Goal: Task Accomplishment & Management: Manage account settings

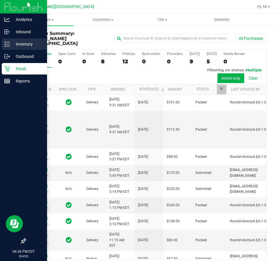
click at [28, 44] on p "Inventory" at bounding box center [27, 44] width 34 height 7
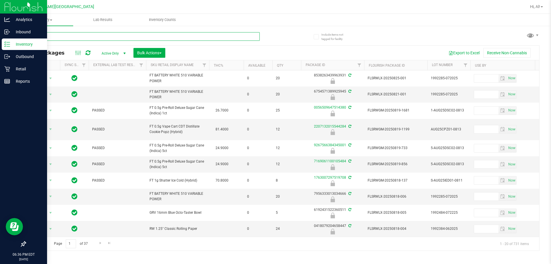
click at [115, 38] on input "text" at bounding box center [142, 36] width 234 height 9
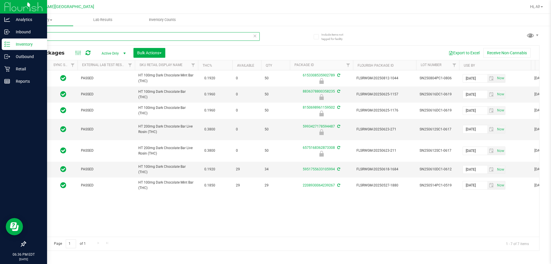
scroll to position [0, 15]
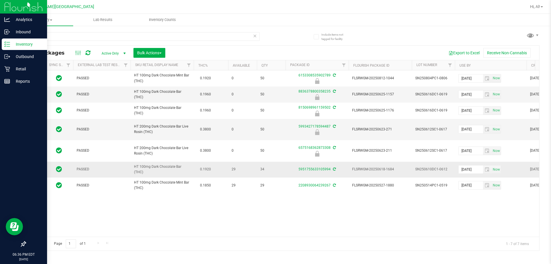
drag, startPoint x: 181, startPoint y: 169, endPoint x: 133, endPoint y: 174, distance: 47.9
click at [133, 174] on td "HT 100mg Dark Chocolate Bar (THC)" at bounding box center [161, 169] width 63 height 16
click at [147, 174] on span "HT 100mg Dark Chocolate Bar (THC)" at bounding box center [162, 169] width 56 height 11
drag, startPoint x: 147, startPoint y: 174, endPoint x: 130, endPoint y: 175, distance: 16.7
click at [130, 175] on td "HT 100mg Dark Chocolate Bar (THC)" at bounding box center [161, 169] width 63 height 16
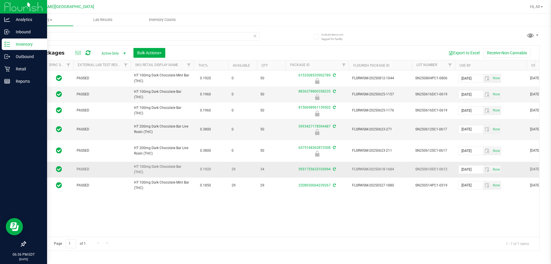
copy span "HT 100mg Dark Chocolate Bar (THC)"
click at [98, 39] on input "dark" at bounding box center [142, 36] width 234 height 9
paste input "HT 100mg Dark Chocolate Bar (THC)"
type input "HT 100mg Dark Chocolate Bar (THC)"
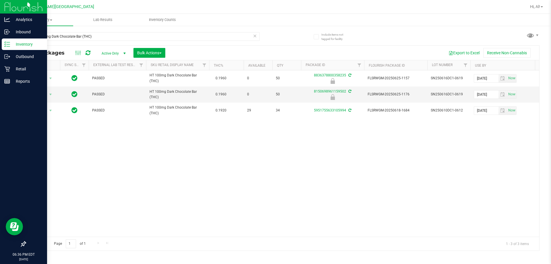
click at [16, 46] on p "Inventory" at bounding box center [27, 44] width 34 height 7
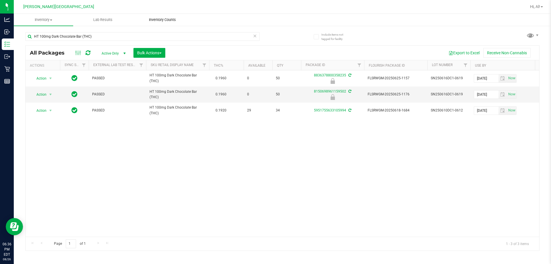
click at [151, 20] on span "Inventory Counts" at bounding box center [162, 19] width 42 height 5
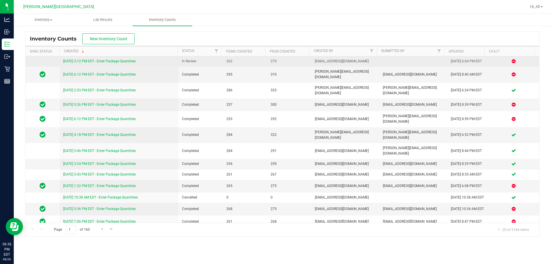
click at [96, 62] on link "[DATE] 3:12 PM EDT - Enter Package Quantities" at bounding box center [99, 61] width 73 height 4
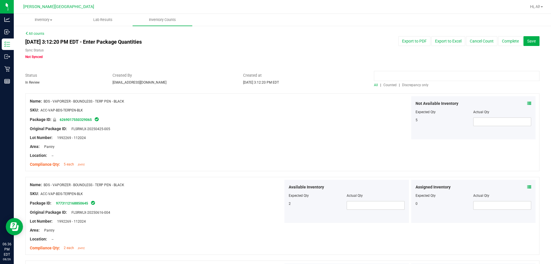
paste input "HT 100mg Dark Chocolate Bar (THC)"
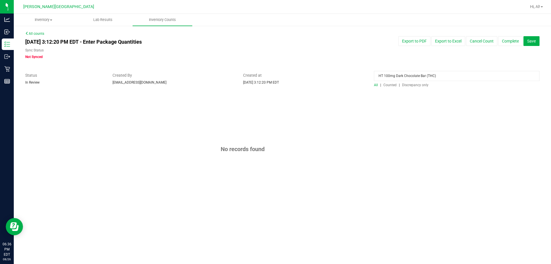
click at [278, 77] on input "HT 100mg Dark Chocolate Bar (THC)" at bounding box center [456, 76] width 165 height 10
type input "dark"
click at [278, 82] on div "All | Counted | Discrepancy only" at bounding box center [456, 84] width 165 height 5
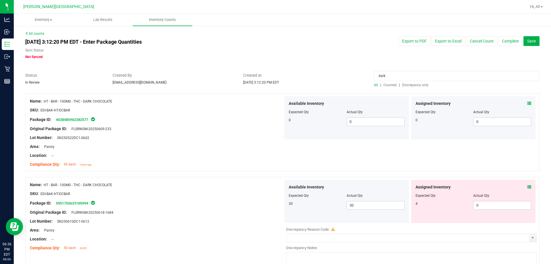
click at [278, 85] on span "Counted" at bounding box center [389, 85] width 13 height 4
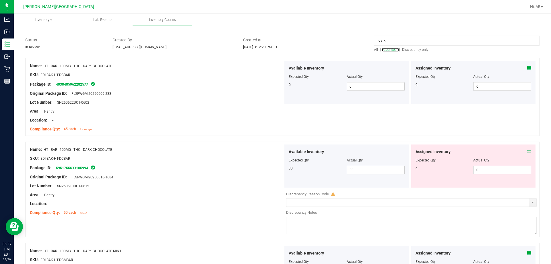
scroll to position [0, 0]
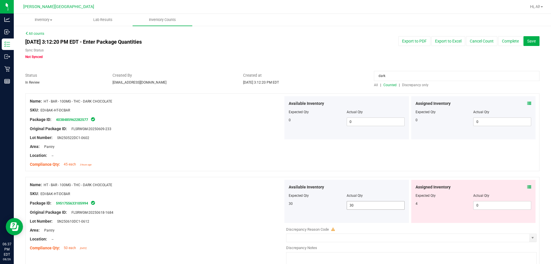
click at [278, 206] on span "30 30" at bounding box center [375, 205] width 58 height 9
click at [278, 206] on input "30" at bounding box center [375, 205] width 57 height 8
type input "0"
click at [278, 174] on div at bounding box center [282, 174] width 514 height 6
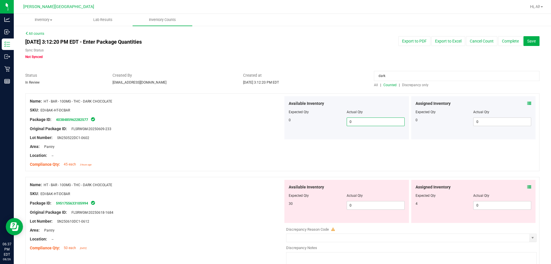
click at [278, 122] on span "0 0" at bounding box center [375, 121] width 58 height 9
click at [278, 122] on input "0" at bounding box center [375, 122] width 57 height 8
type input "15"
click at [278, 156] on div "Name: HT - BAR - 100MG - THC - DARK CHOCOLATE SKU: EDI-BAK-HT-DCBAR Package ID:…" at bounding box center [282, 132] width 514 height 78
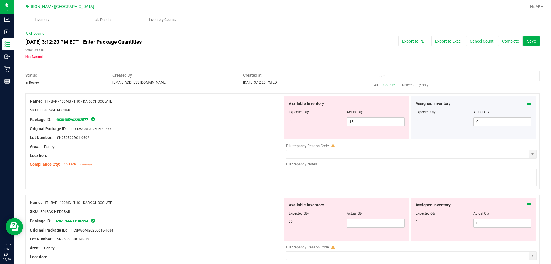
click at [278, 182] on textarea at bounding box center [411, 176] width 250 height 17
click at [238, 166] on div "Compliance Qty: 45 each 3 hours ago" at bounding box center [156, 164] width 253 height 6
drag, startPoint x: 93, startPoint y: 140, endPoint x: 58, endPoint y: 137, distance: 35.4
click at [58, 137] on div "Lot Number: SN250522DC1-0602" at bounding box center [156, 138] width 253 height 6
copy span "SN250522DC1-0602"
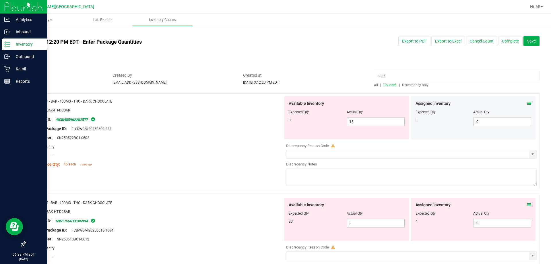
click at [12, 44] on p "Inventory" at bounding box center [27, 44] width 34 height 7
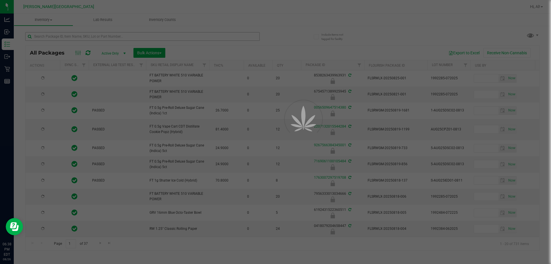
click at [109, 37] on div at bounding box center [275, 132] width 551 height 264
type input "[DATE]"
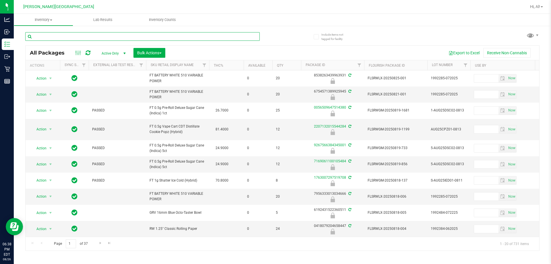
drag, startPoint x: 111, startPoint y: 34, endPoint x: 104, endPoint y: 33, distance: 6.9
click at [105, 33] on input "text" at bounding box center [142, 36] width 234 height 9
click at [104, 33] on input "text" at bounding box center [142, 36] width 234 height 9
paste input "SN250522DC1-0602"
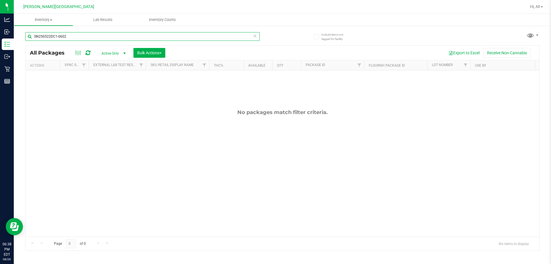
type input "SN250522DC1-0602"
click at [110, 54] on span "Active Only" at bounding box center [113, 53] width 32 height 8
click at [109, 87] on li "All" at bounding box center [112, 88] width 31 height 9
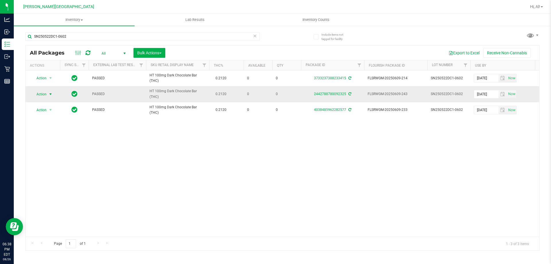
click at [48, 94] on span "select" at bounding box center [50, 94] width 5 height 5
click at [50, 105] on li "Adjust qty" at bounding box center [50, 103] width 37 height 9
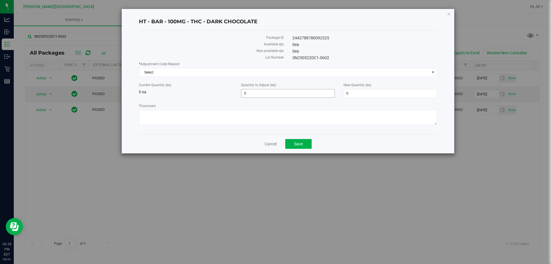
click at [259, 96] on span "0 0" at bounding box center [287, 93] width 93 height 9
click at [259, 96] on input "0" at bounding box center [287, 93] width 93 height 8
type input "15"
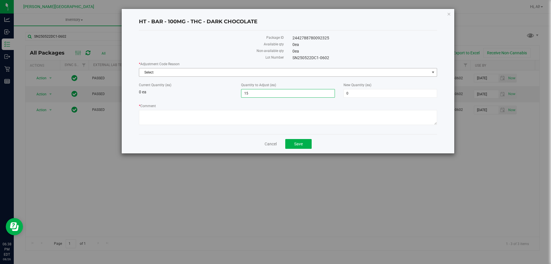
type input "15"
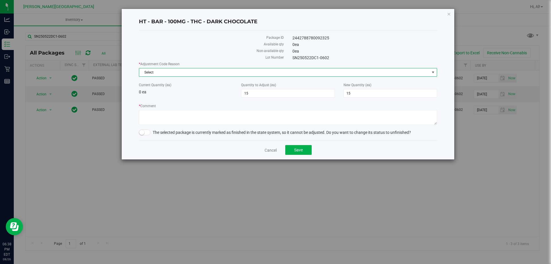
click at [265, 69] on span "Select" at bounding box center [284, 72] width 290 height 8
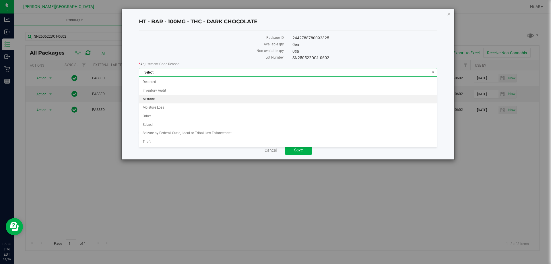
click at [213, 101] on li "Mistake" at bounding box center [287, 99] width 297 height 9
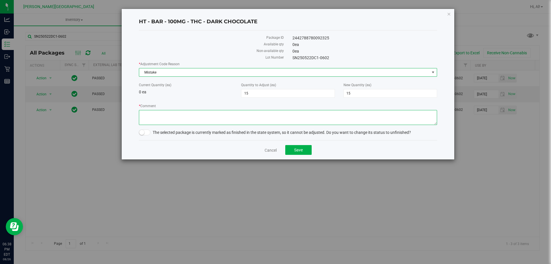
click at [205, 116] on textarea "* Comment" at bounding box center [288, 117] width 298 height 15
type textarea "batch error"
click at [142, 133] on small at bounding box center [141, 132] width 5 height 5
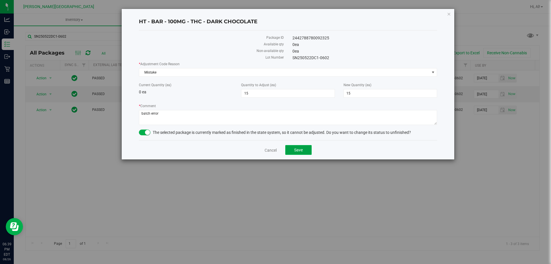
click at [278, 149] on span "Save" at bounding box center [298, 149] width 9 height 5
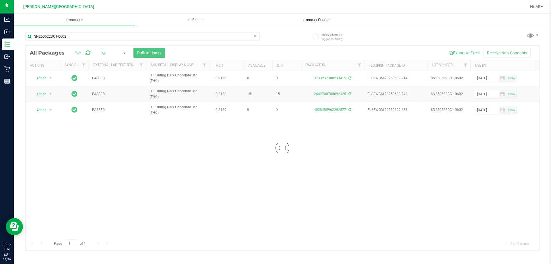
click at [278, 18] on span "Inventory Counts" at bounding box center [316, 19] width 42 height 5
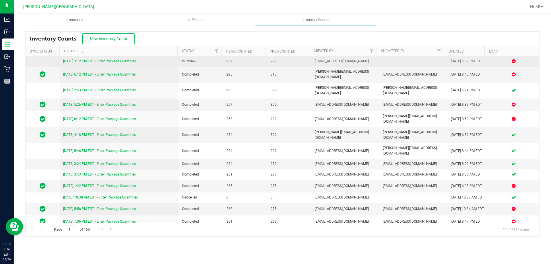
click at [103, 61] on link "[DATE] 3:12 PM EDT - Enter Package Quantities" at bounding box center [99, 61] width 73 height 4
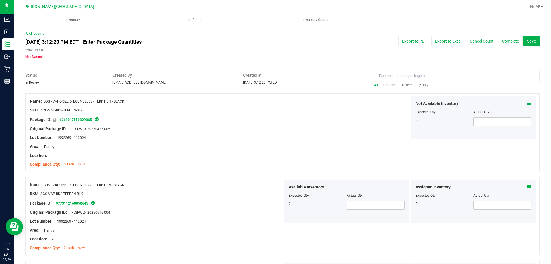
click at [278, 84] on span "Counted" at bounding box center [389, 85] width 13 height 4
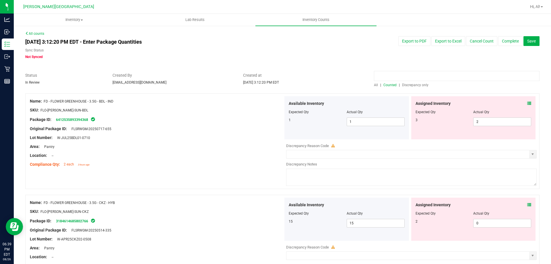
click at [278, 75] on input at bounding box center [456, 76] width 165 height 10
type input "dark"
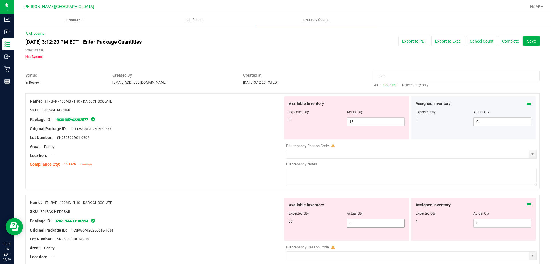
click at [278, 228] on div "Available Inventory Expected Qty Actual Qty 30 0 0" at bounding box center [346, 218] width 124 height 43
click at [278, 224] on span "0 0" at bounding box center [375, 223] width 58 height 9
type input "15"
click at [278, 102] on icon at bounding box center [529, 103] width 4 height 4
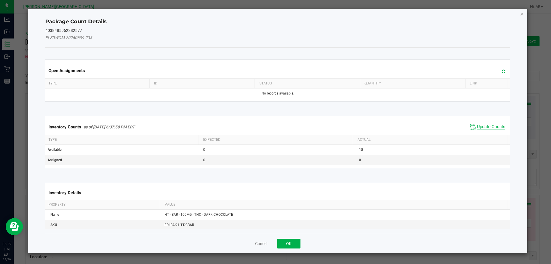
click at [278, 127] on span "Update Counts" at bounding box center [491, 127] width 28 height 6
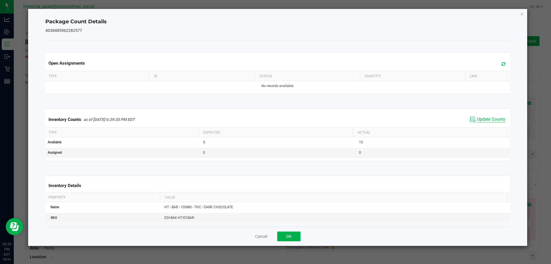
click at [278, 121] on span "Update Counts" at bounding box center [491, 119] width 28 height 6
click at [278, 15] on icon "Close" at bounding box center [522, 13] width 4 height 7
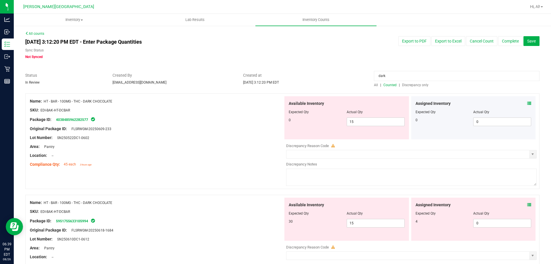
drag, startPoint x: 118, startPoint y: 125, endPoint x: 78, endPoint y: 125, distance: 39.9
click at [77, 126] on div "Original Package ID: FLSRWGM-20250609-233" at bounding box center [156, 129] width 253 height 6
drag, startPoint x: 91, startPoint y: 118, endPoint x: 54, endPoint y: 122, distance: 36.4
click at [54, 122] on div "Package ID: 4038485962282577" at bounding box center [156, 119] width 253 height 7
copy link "4038485962282577"
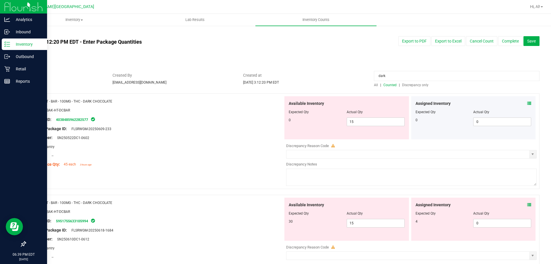
click at [32, 43] on p "Inventory" at bounding box center [27, 44] width 34 height 7
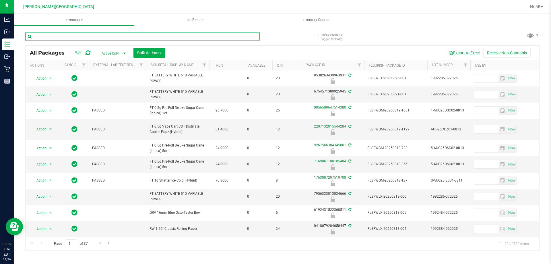
click at [116, 38] on input "text" at bounding box center [142, 36] width 234 height 9
drag, startPoint x: 116, startPoint y: 38, endPoint x: 120, endPoint y: 39, distance: 3.6
click at [120, 39] on input "text" at bounding box center [142, 36] width 234 height 9
click at [116, 38] on input "text" at bounding box center [142, 36] width 234 height 9
type input "DARK"
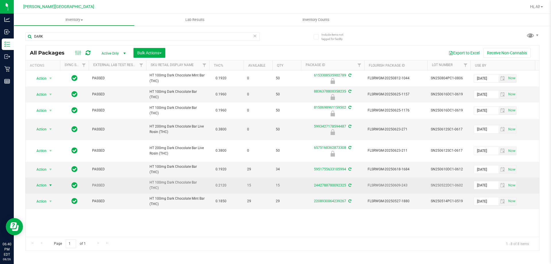
click at [44, 185] on span "Action" at bounding box center [38, 185] width 15 height 8
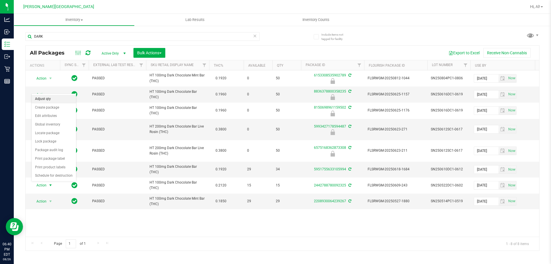
click at [68, 102] on li "Adjust qty" at bounding box center [54, 99] width 44 height 9
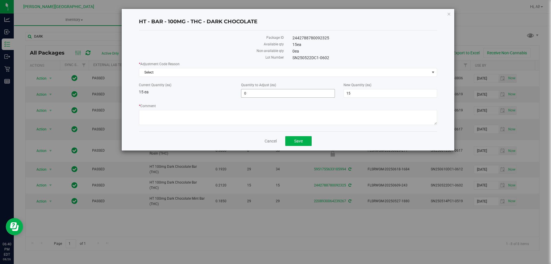
click at [260, 96] on span "0 0" at bounding box center [287, 93] width 93 height 9
click at [201, 69] on span "Select" at bounding box center [284, 72] width 290 height 8
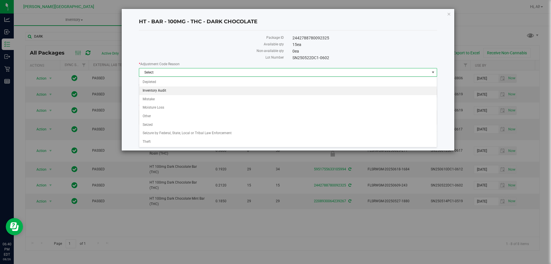
click at [193, 89] on li "Inventory Audit" at bounding box center [287, 90] width 297 height 9
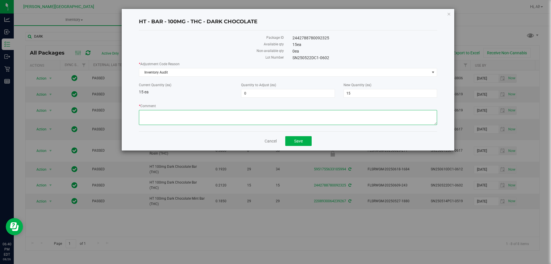
click at [189, 113] on textarea "* Comment" at bounding box center [288, 117] width 298 height 15
type textarea "package error"
click at [278, 140] on button "Save" at bounding box center [298, 141] width 26 height 10
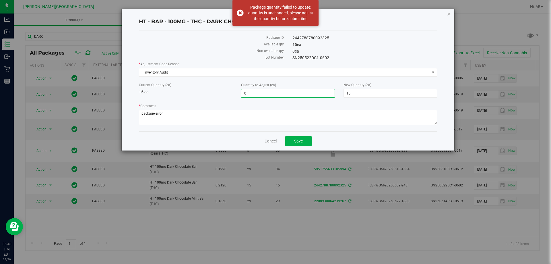
click at [278, 95] on span "0 0" at bounding box center [287, 93] width 93 height 9
click at [278, 95] on input "0" at bounding box center [287, 93] width 93 height 8
type input "-15"
type input "0"
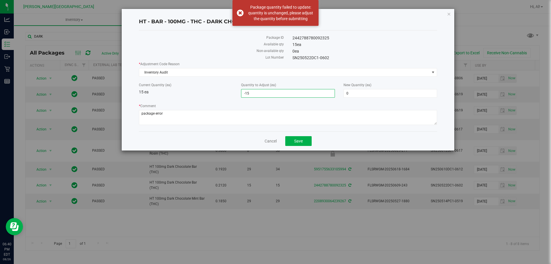
click at [278, 135] on div "HT - BAR - 100MG - THC - DARK CHOCOLATE Package ID 2442788780092325 Available q…" at bounding box center [288, 79] width 332 height 141
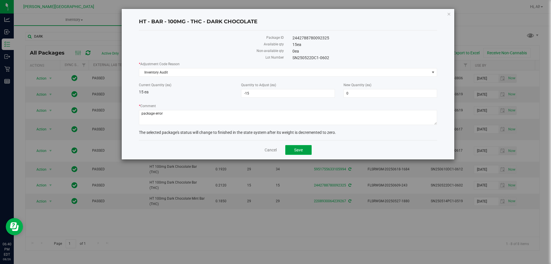
click at [278, 150] on span "Save" at bounding box center [298, 149] width 9 height 5
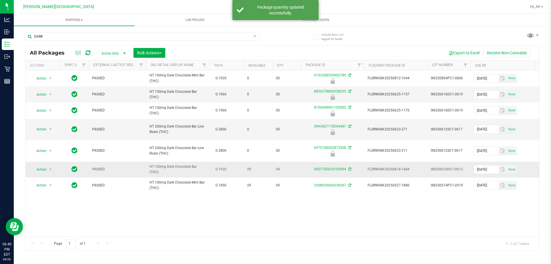
drag, startPoint x: 159, startPoint y: 172, endPoint x: 156, endPoint y: 169, distance: 4.9
click at [141, 170] on tr "Action Action Adjust qty Create package Edit attributes Global inventory Locate…" at bounding box center [490, 169] width 928 height 16
copy tr "HT 100mg Dark Chocolate Bar (THC)"
click at [117, 51] on span "Active Only" at bounding box center [113, 53] width 32 height 8
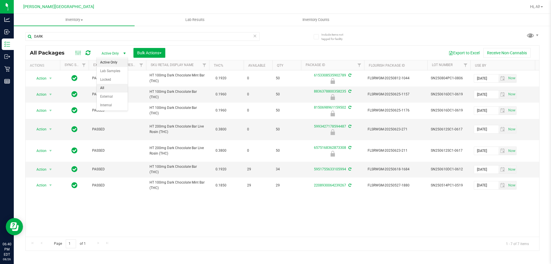
click at [108, 88] on li "All" at bounding box center [112, 88] width 31 height 9
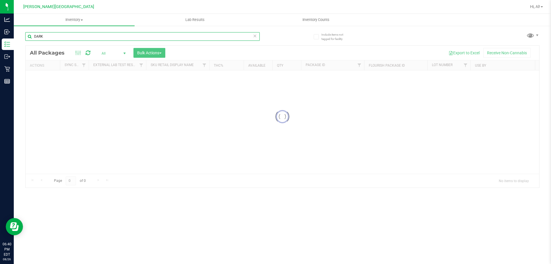
click at [85, 39] on input "DARK" at bounding box center [142, 36] width 234 height 9
paste input "HT 100mg Dark Chocolate Bar (THC)"
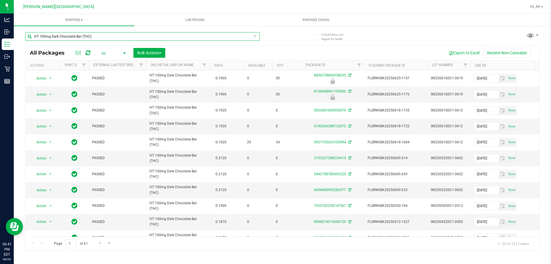
click at [80, 34] on input "HT 100mg Dark Chocolate Bar (THC)" at bounding box center [142, 36] width 234 height 9
drag, startPoint x: 80, startPoint y: 34, endPoint x: 67, endPoint y: 34, distance: 13.2
click at [67, 34] on input "HT 100mg Dark Chocolate Bar (THC)" at bounding box center [142, 36] width 234 height 9
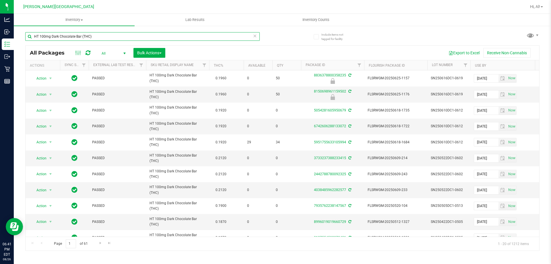
click at [67, 34] on input "HT 100mg Dark Chocolate Bar (THC)" at bounding box center [142, 36] width 234 height 9
paste input "4038485962282577"
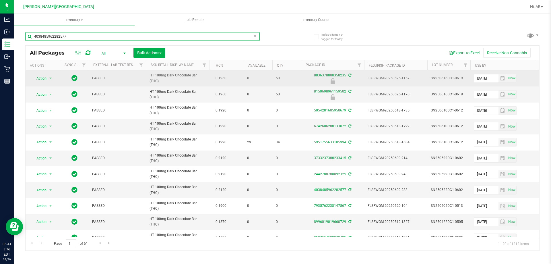
type input "4038485962282577"
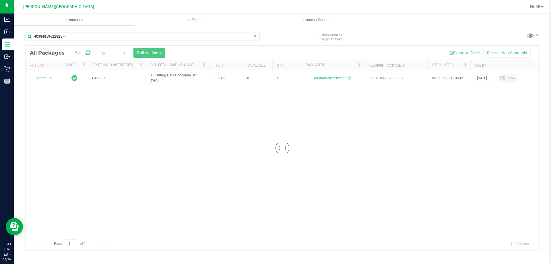
click at [40, 79] on div at bounding box center [282, 148] width 513 height 204
click at [42, 79] on span "Action" at bounding box center [38, 78] width 15 height 8
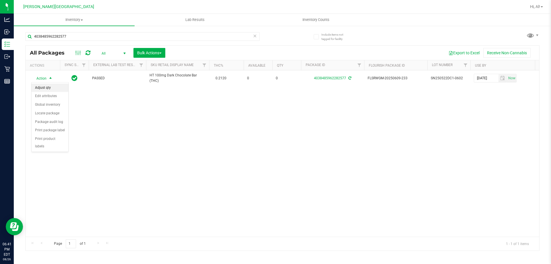
click at [46, 89] on li "Adjust qty" at bounding box center [50, 87] width 37 height 9
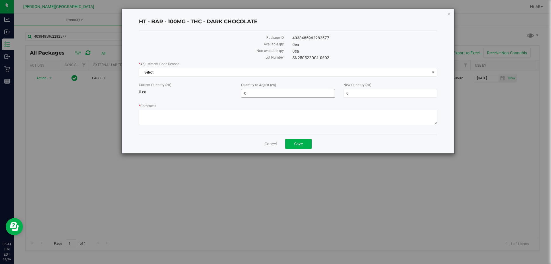
click at [246, 93] on span "0 0" at bounding box center [287, 93] width 93 height 9
type input "15"
click at [235, 76] on div "* Adjustment Code Reason Select Select Depleted Inventory Audit Mistake Moistur…" at bounding box center [288, 93] width 298 height 65
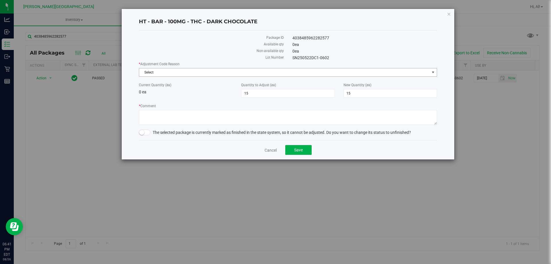
click at [217, 71] on span "Select" at bounding box center [284, 72] width 290 height 8
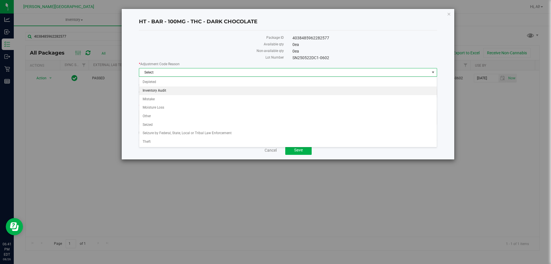
click at [196, 94] on li "Inventory Audit" at bounding box center [287, 90] width 297 height 9
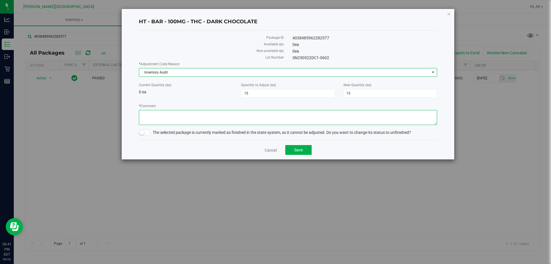
click at [184, 112] on textarea "* Comment" at bounding box center [288, 117] width 298 height 15
type textarea "allocation erro"
click at [145, 133] on span at bounding box center [144, 132] width 11 height 6
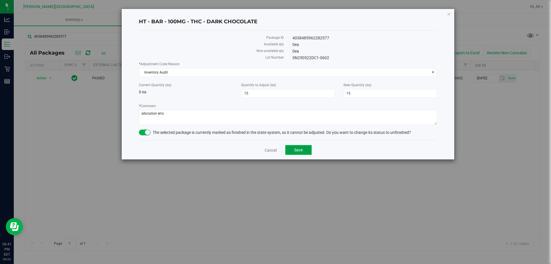
click at [278, 146] on button "Save" at bounding box center [298, 150] width 26 height 10
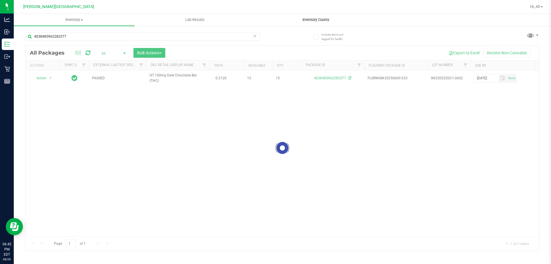
click at [278, 19] on span "Inventory Counts" at bounding box center [316, 19] width 42 height 5
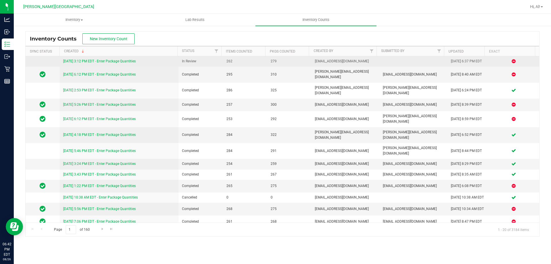
click at [75, 61] on link "[DATE] 3:12 PM EDT - Enter Package Quantities" at bounding box center [99, 61] width 73 height 4
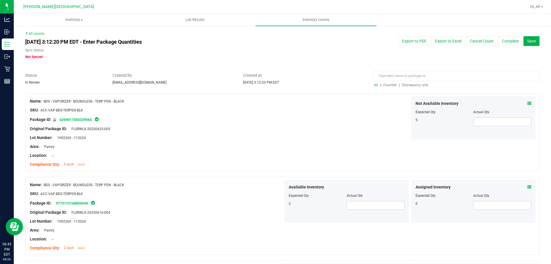
click at [278, 84] on span "Discrepancy only" at bounding box center [415, 85] width 26 height 4
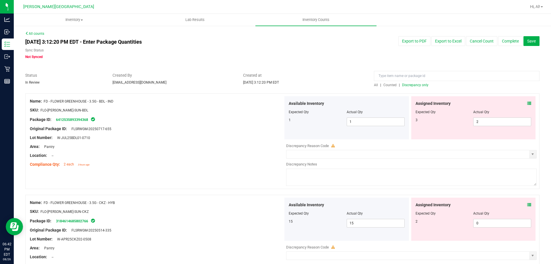
click at [278, 85] on span "Counted" at bounding box center [389, 85] width 13 height 4
click at [278, 75] on input at bounding box center [456, 76] width 165 height 10
type input "dark"
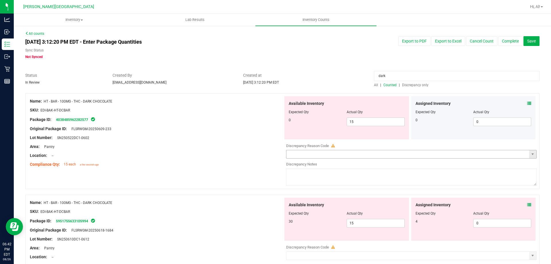
drag, startPoint x: 529, startPoint y: 157, endPoint x: 520, endPoint y: 157, distance: 9.2
click at [278, 157] on span "select" at bounding box center [532, 154] width 7 height 8
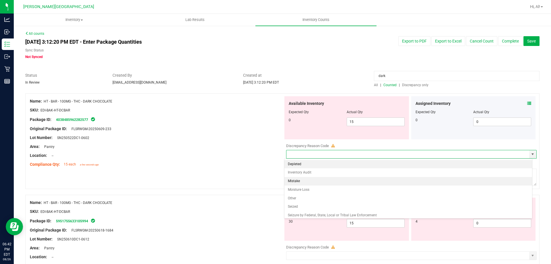
click at [278, 181] on li "Mistake" at bounding box center [408, 181] width 248 height 9
type input "Mistake"
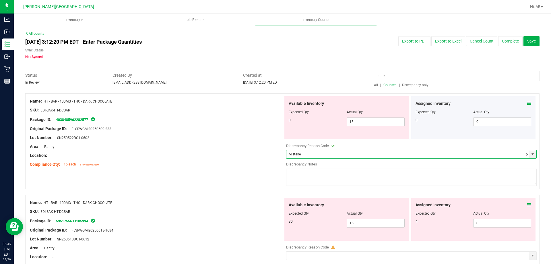
click at [278, 181] on textarea at bounding box center [411, 176] width 250 height 17
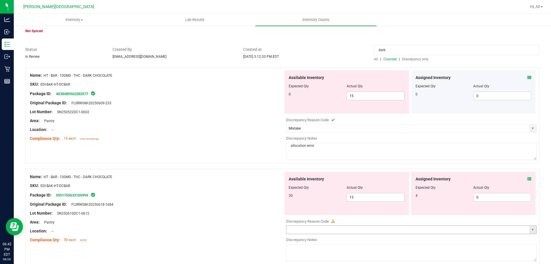
scroll to position [86, 0]
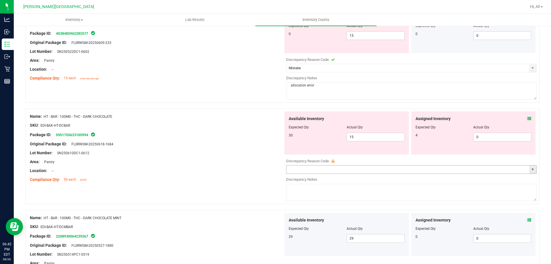
click at [278, 166] on span "select" at bounding box center [532, 169] width 7 height 8
type textarea "allocation error"
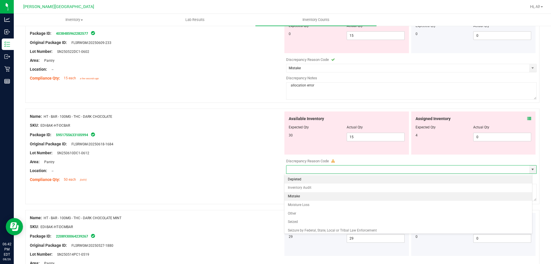
click at [278, 195] on li "Mistake" at bounding box center [408, 196] width 248 height 9
type input "Mistake"
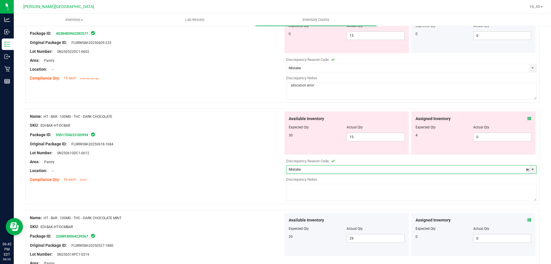
click at [278, 195] on textarea at bounding box center [411, 192] width 250 height 17
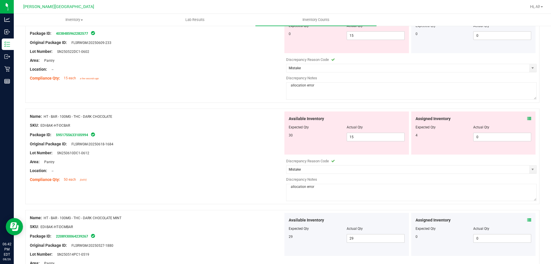
type textarea "allocation error"
click at [215, 172] on div "Location: --" at bounding box center [156, 170] width 253 height 6
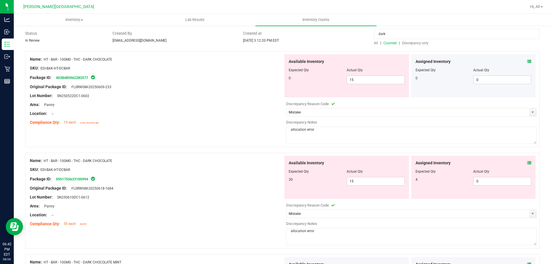
scroll to position [0, 0]
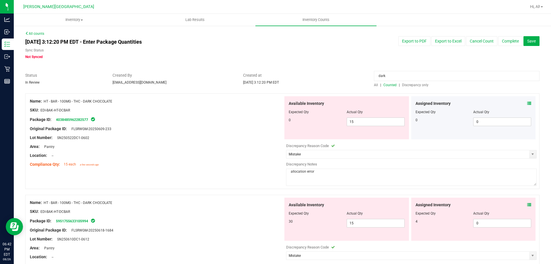
click at [278, 104] on icon at bounding box center [529, 103] width 4 height 4
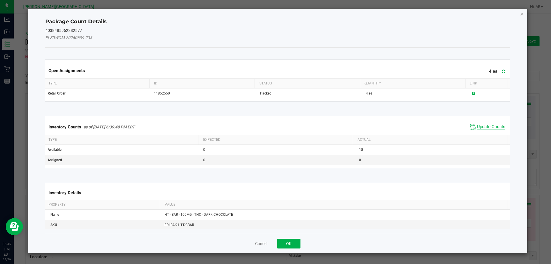
click at [278, 128] on span "Update Counts" at bounding box center [491, 127] width 28 height 6
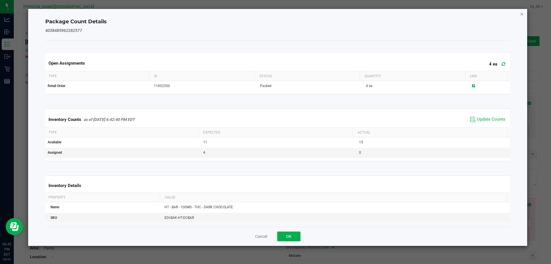
click at [278, 15] on icon "Close" at bounding box center [522, 13] width 4 height 7
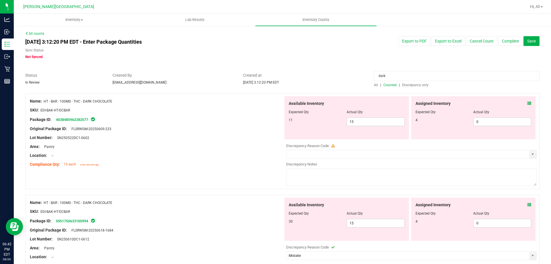
drag, startPoint x: 55, startPoint y: 120, endPoint x: 89, endPoint y: 122, distance: 33.9
click at [89, 122] on div "Package ID: 4038485962282577" at bounding box center [156, 119] width 253 height 7
copy link "4038485962282577"
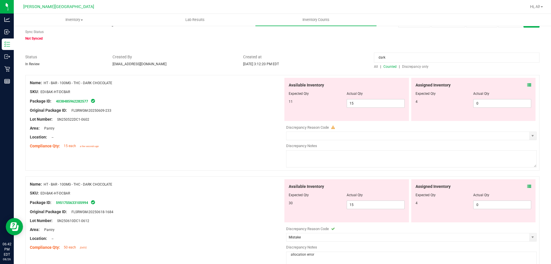
scroll to position [86, 0]
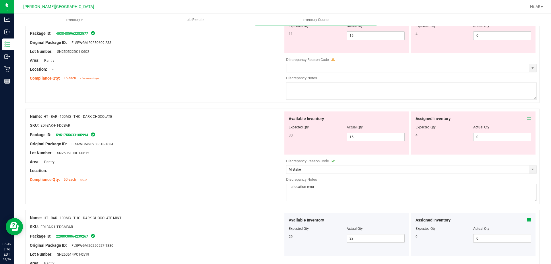
click at [278, 182] on div at bounding box center [411, 182] width 250 height 1
click at [278, 192] on textarea "allocation error" at bounding box center [411, 192] width 250 height 17
paste textarea "4038485962282577"
type textarea "allocation error: 4038485962282577"
drag, startPoint x: 55, startPoint y: 134, endPoint x: 88, endPoint y: 136, distance: 33.3
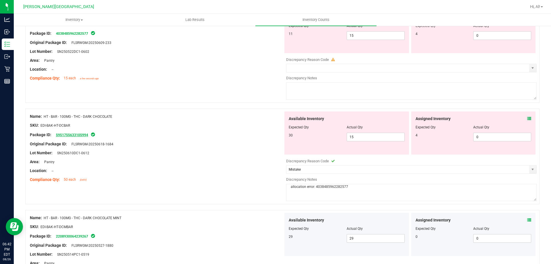
click at [88, 136] on span "5951755633105994" at bounding box center [71, 135] width 36 height 4
copy link "5951755633105994"
click at [278, 89] on textarea at bounding box center [411, 90] width 250 height 17
drag, startPoint x: 307, startPoint y: 89, endPoint x: 299, endPoint y: 90, distance: 8.4
click at [278, 90] on textarea at bounding box center [411, 90] width 250 height 17
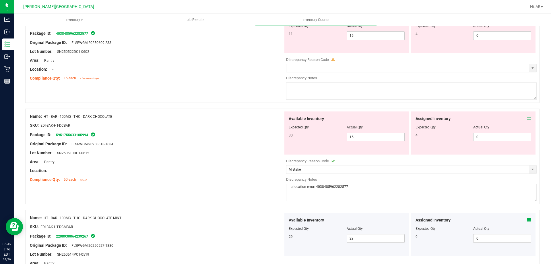
click at [278, 90] on textarea at bounding box center [411, 90] width 250 height 17
paste textarea "5951755633105994"
click at [278, 69] on span "select" at bounding box center [532, 68] width 7 height 8
type textarea "allocation error: 5951755633105994"
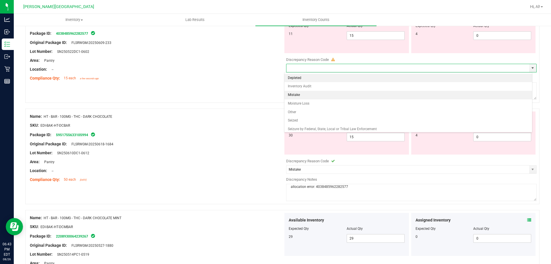
click at [278, 95] on li "Mistake" at bounding box center [408, 95] width 248 height 9
type input "Mistake"
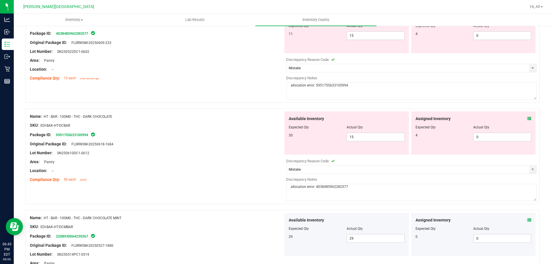
click at [251, 90] on div "Name: HT - BAR - 100MG - THC - DARK CHOCOLATE SKU: EDI-BAK-HT-DCBAR Package ID:…" at bounding box center [282, 54] width 514 height 95
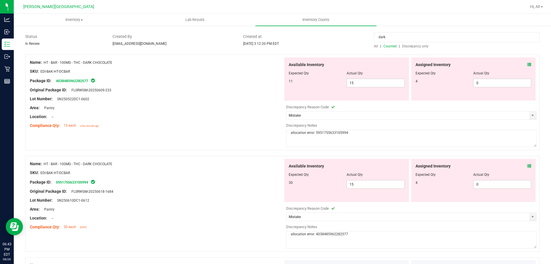
scroll to position [0, 0]
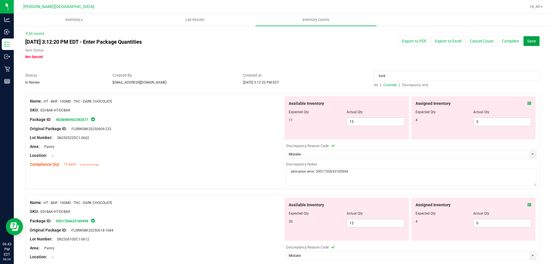
click at [278, 40] on span "Save" at bounding box center [531, 41] width 9 height 5
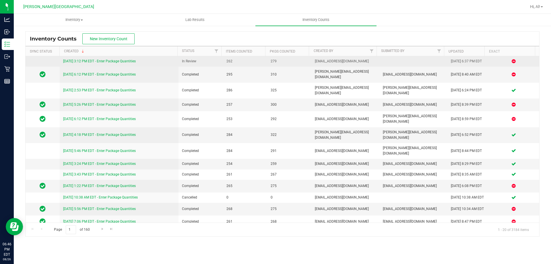
click at [81, 59] on link "[DATE] 3:12 PM EDT - Enter Package Quantities" at bounding box center [99, 61] width 73 height 4
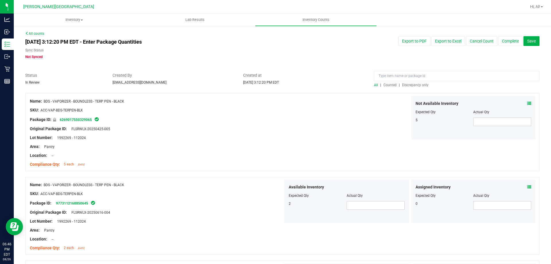
click at [278, 87] on div "All | Counted | Discrepancy only" at bounding box center [456, 84] width 165 height 5
click at [278, 84] on span "Counted" at bounding box center [389, 85] width 13 height 4
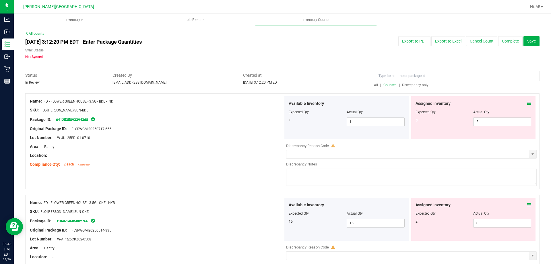
click at [278, 86] on span "Discrepancy only" at bounding box center [415, 85] width 26 height 4
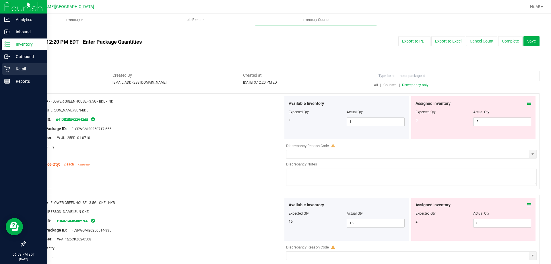
click at [10, 70] on p "Retail" at bounding box center [27, 68] width 34 height 7
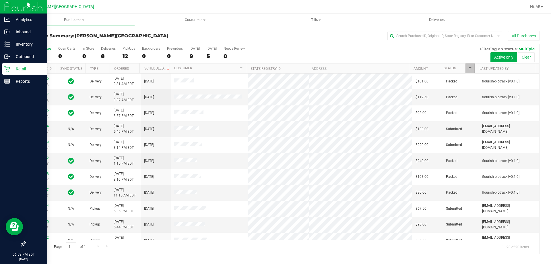
click at [278, 70] on span "Filter" at bounding box center [469, 68] width 5 height 5
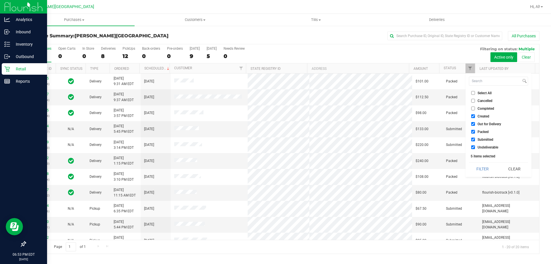
click at [278, 115] on input "Created" at bounding box center [473, 116] width 4 height 4
checkbox input "false"
click at [278, 122] on input "Out for Delivery" at bounding box center [473, 124] width 4 height 4
checkbox input "false"
click at [278, 135] on ul "Select All Cancelled Completed Created Out for Delivery Packed Submitted Undeli…" at bounding box center [498, 120] width 59 height 60
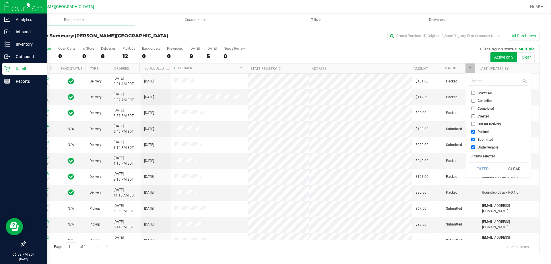
click at [278, 132] on input "Packed" at bounding box center [473, 132] width 4 height 4
checkbox input "false"
click at [278, 147] on input "Undeliverable" at bounding box center [473, 147] width 4 height 4
checkbox input "false"
click at [278, 167] on button "Filter" at bounding box center [483, 168] width 28 height 13
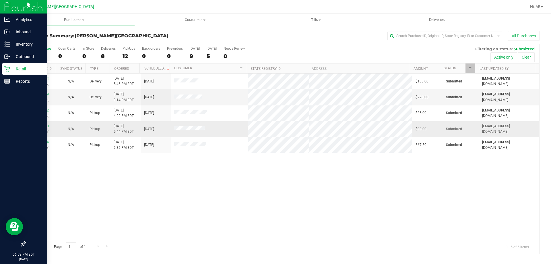
click at [34, 126] on link "11852150" at bounding box center [41, 126] width 16 height 4
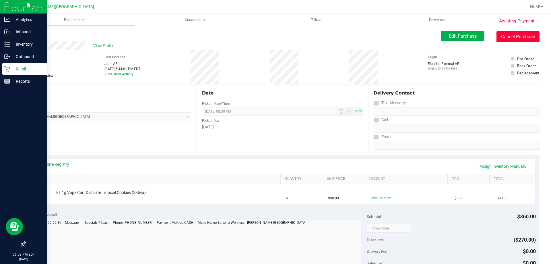
click at [278, 35] on button "Cancel Purchase" at bounding box center [517, 36] width 43 height 11
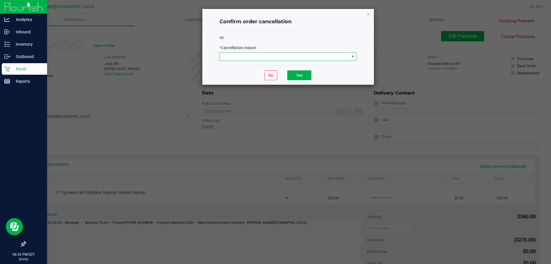
click at [278, 54] on span at bounding box center [284, 56] width 129 height 8
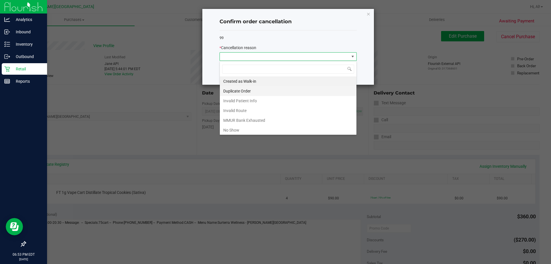
scroll to position [9, 137]
click at [241, 130] on li "No Show" at bounding box center [288, 130] width 137 height 10
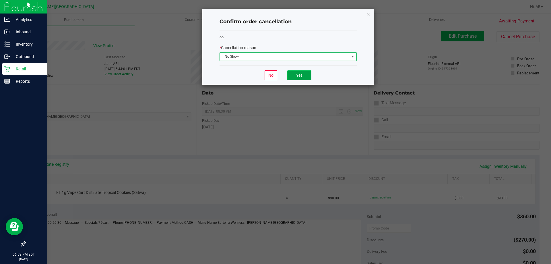
click at [278, 79] on button "Yes" at bounding box center [299, 75] width 24 height 10
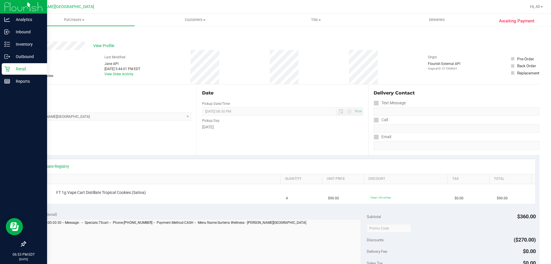
click at [278, 64] on div "# 11852150 BioTrack ID: - Cancelled Needs review Last Modified Jane API Aug 26,…" at bounding box center [282, 67] width 514 height 34
click at [13, 46] on p "Inventory" at bounding box center [27, 44] width 34 height 7
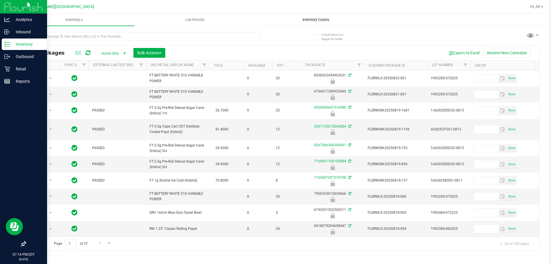
click at [278, 17] on uib-tab-heading "Inventory Counts" at bounding box center [316, 19] width 120 height 11
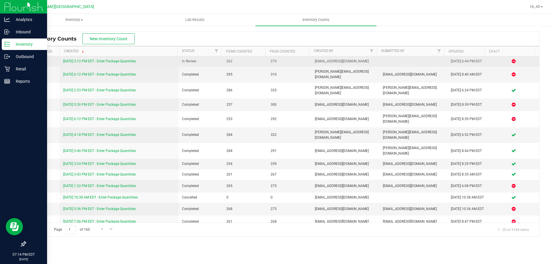
click at [103, 60] on link "[DATE] 3:12 PM EDT - Enter Package Quantities" at bounding box center [99, 61] width 73 height 4
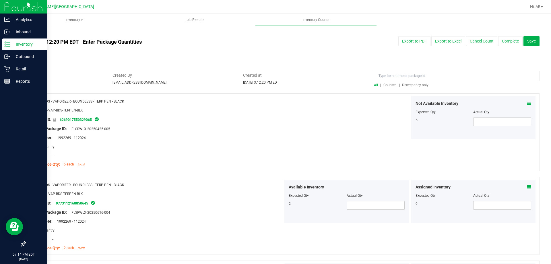
click at [278, 84] on span "Counted" at bounding box center [389, 85] width 13 height 4
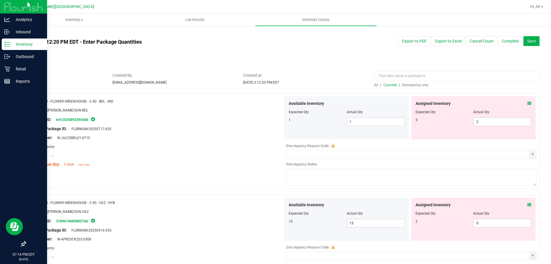
drag, startPoint x: 385, startPoint y: 83, endPoint x: 373, endPoint y: 85, distance: 11.6
click at [278, 85] on span "All" at bounding box center [376, 85] width 4 height 4
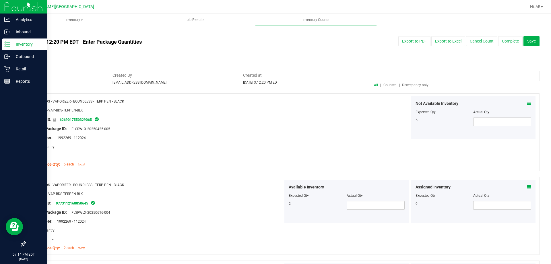
paste input "1560714696151270"
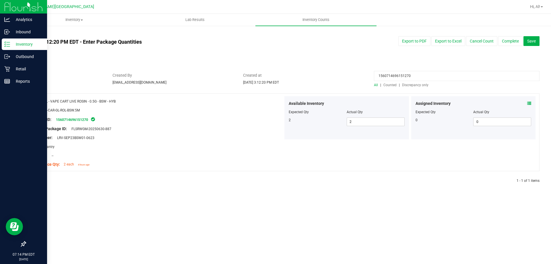
type input "1560714696151270"
click at [278, 104] on icon at bounding box center [529, 103] width 4 height 4
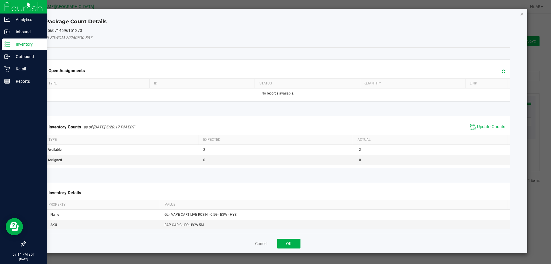
click at [278, 123] on span "Update Counts" at bounding box center [487, 126] width 38 height 9
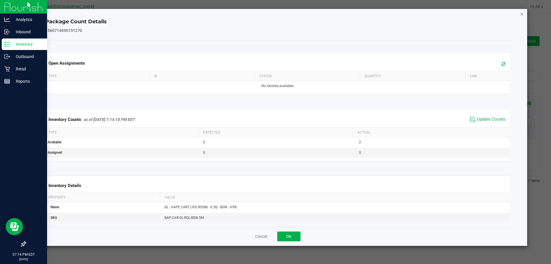
click at [278, 14] on icon "Close" at bounding box center [522, 13] width 4 height 7
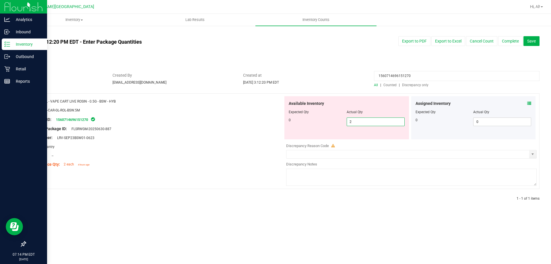
click at [278, 122] on span "2 2" at bounding box center [375, 121] width 58 height 9
click at [278, 122] on input "2" at bounding box center [375, 122] width 57 height 8
type input "0"
drag, startPoint x: 251, startPoint y: 142, endPoint x: 231, endPoint y: 141, distance: 19.6
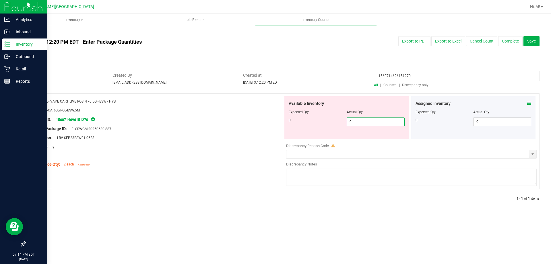
click at [250, 143] on div at bounding box center [156, 142] width 253 height 3
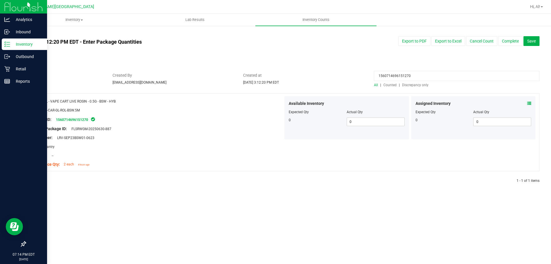
click at [278, 74] on input "1560714696151270" at bounding box center [456, 76] width 165 height 10
paste input "0796547359229494"
type input "0796547359229494"
click at [278, 104] on icon at bounding box center [529, 103] width 4 height 4
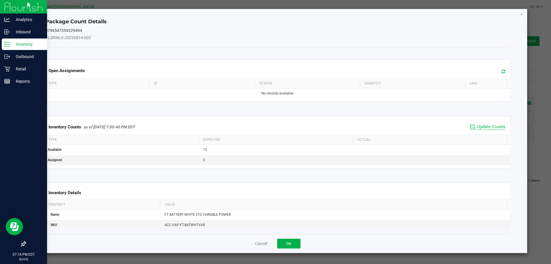
click at [278, 125] on span "Update Counts" at bounding box center [491, 127] width 28 height 6
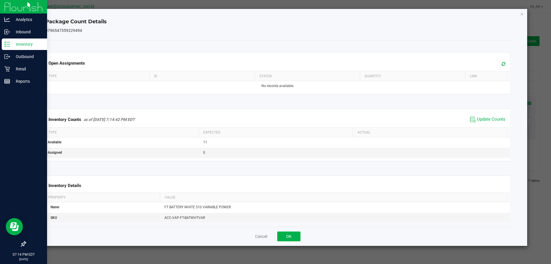
click at [278, 11] on div "Package Count Details 0796547359229494 Open Assignments Type ID Status Quantity…" at bounding box center [277, 127] width 499 height 237
click at [278, 14] on icon "Close" at bounding box center [522, 13] width 4 height 7
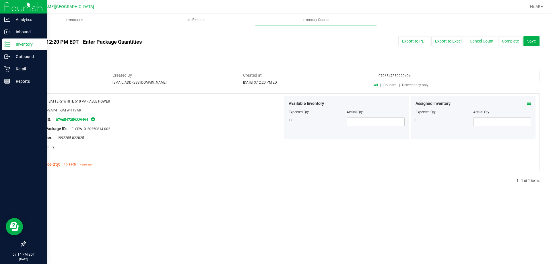
click at [278, 70] on div at bounding box center [282, 70] width 514 height 6
click at [278, 72] on input "0796547359229494" at bounding box center [456, 76] width 165 height 10
click at [278, 73] on input "0796547359229494" at bounding box center [456, 76] width 165 height 10
click at [278, 85] on div "0796547359229494 All | Counted | Discrepancy only" at bounding box center [456, 79] width 174 height 15
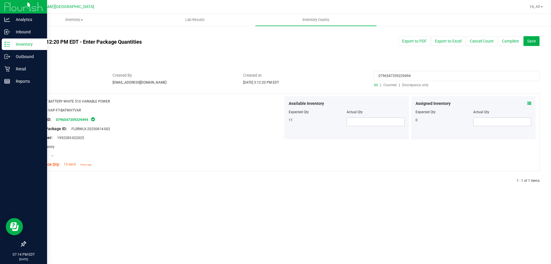
click at [278, 85] on span "Discrepancy only" at bounding box center [415, 85] width 26 height 4
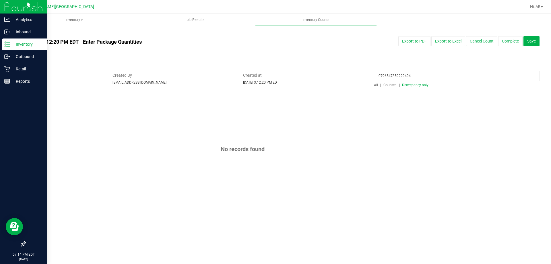
click at [278, 76] on input "0796547359229494" at bounding box center [456, 76] width 165 height 10
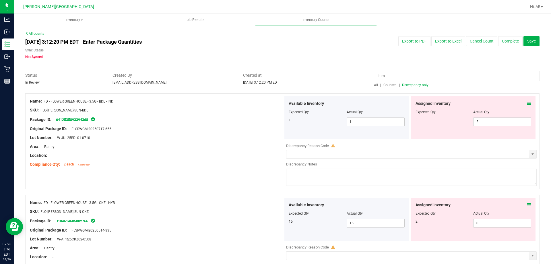
type input "htm"
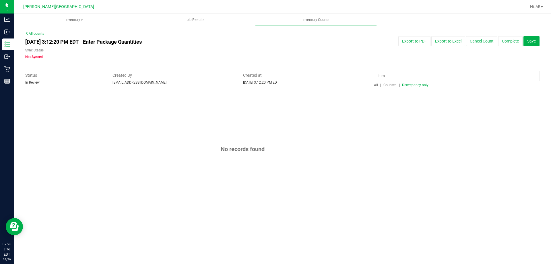
click at [278, 83] on span "Counted" at bounding box center [389, 85] width 13 height 4
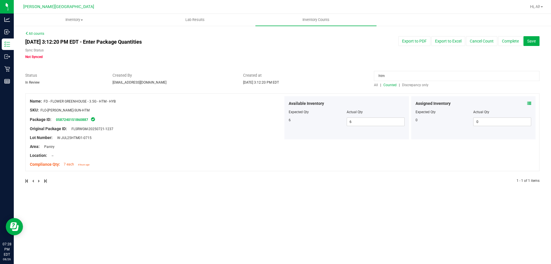
click at [278, 103] on icon at bounding box center [529, 103] width 4 height 4
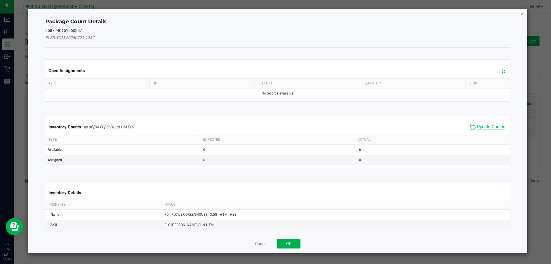
click at [278, 124] on span "Update Counts" at bounding box center [491, 127] width 28 height 6
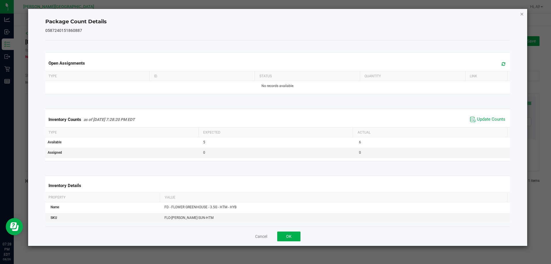
click at [278, 13] on icon "Close" at bounding box center [522, 13] width 4 height 7
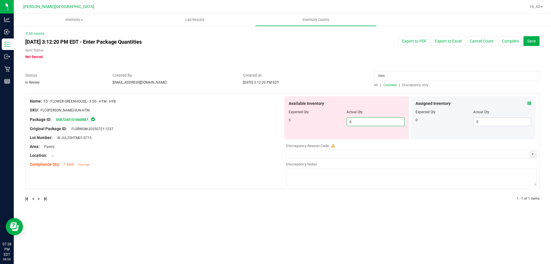
click at [278, 122] on span "6 6" at bounding box center [375, 121] width 58 height 9
click at [278, 122] on input "6" at bounding box center [375, 122] width 57 height 8
type input "5"
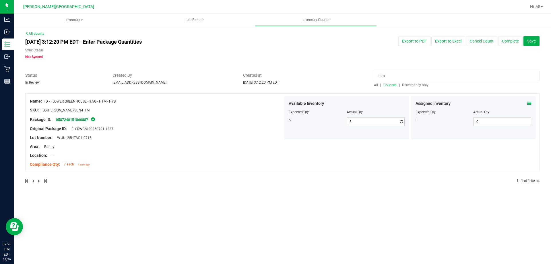
click at [278, 85] on span "All" at bounding box center [376, 85] width 4 height 4
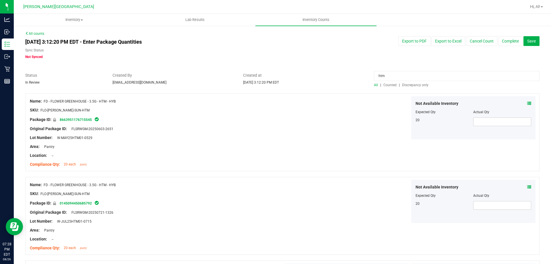
click at [278, 75] on input "htm" at bounding box center [456, 76] width 165 height 10
paste input "5967301646043199"
type input "5967301646043199"
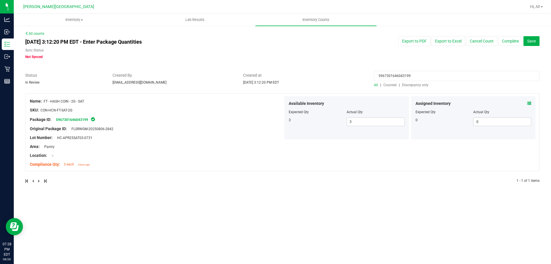
click at [278, 104] on icon at bounding box center [529, 103] width 4 height 4
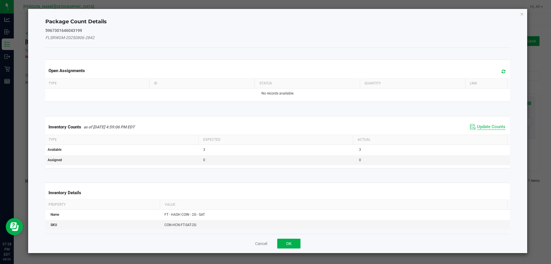
click at [278, 125] on span "Update Counts" at bounding box center [491, 127] width 28 height 6
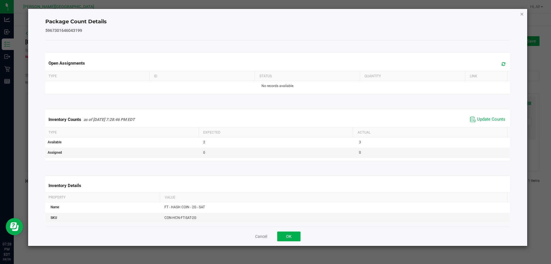
click at [278, 15] on icon "Close" at bounding box center [522, 13] width 4 height 7
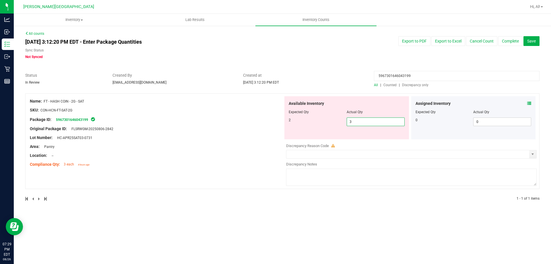
click at [278, 124] on span "3 3" at bounding box center [375, 121] width 58 height 9
click at [278, 124] on input "3" at bounding box center [375, 122] width 57 height 8
type input "4"
type input "1"
click at [278, 156] on span "select" at bounding box center [532, 154] width 5 height 5
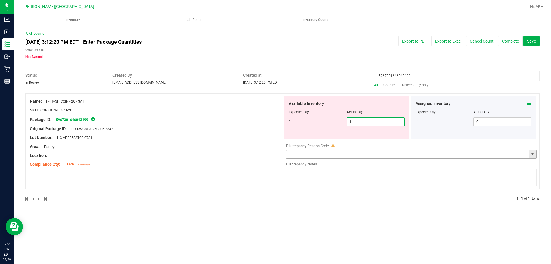
type input "1"
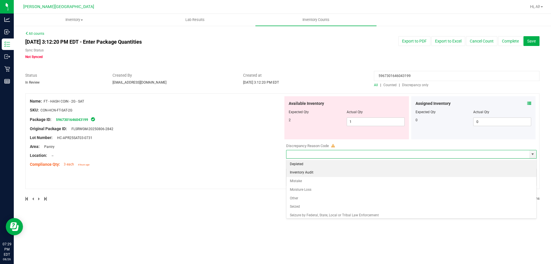
click at [278, 171] on li "Inventory Audit" at bounding box center [411, 172] width 250 height 9
type input "Inventory Audit"
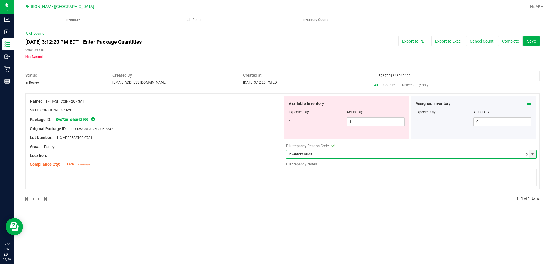
click at [278, 173] on textarea at bounding box center [411, 176] width 250 height 17
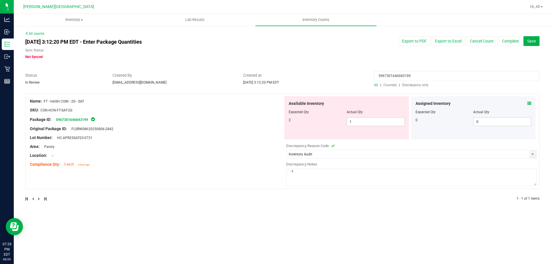
type textarea "-1"
click at [252, 166] on div "Compliance Qty: 3 each 4 hours ago" at bounding box center [156, 164] width 253 height 6
click at [278, 72] on input "5967301646043199" at bounding box center [456, 76] width 165 height 10
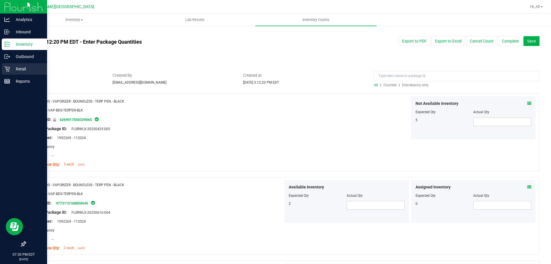
click at [26, 68] on p "Retail" at bounding box center [27, 68] width 34 height 7
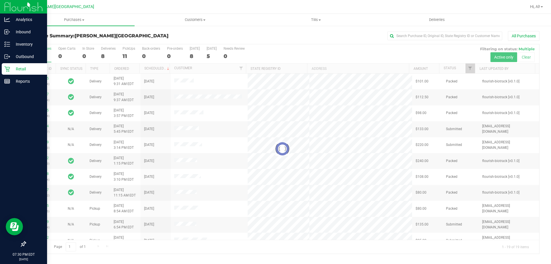
click at [278, 68] on div at bounding box center [282, 148] width 513 height 209
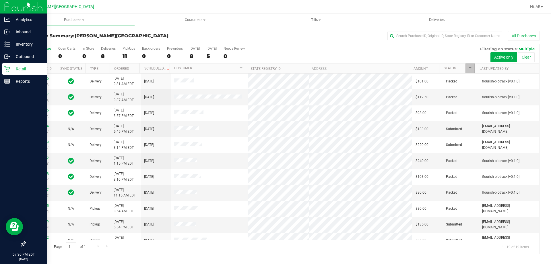
click at [278, 69] on span "Filter" at bounding box center [469, 68] width 5 height 5
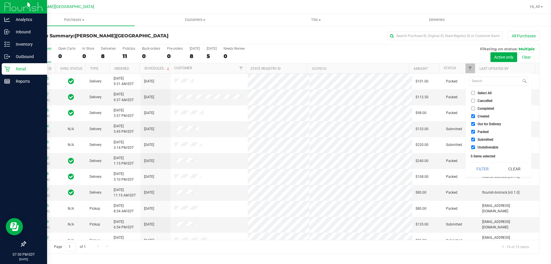
click at [278, 114] on li "Created" at bounding box center [498, 116] width 59 height 6
click at [278, 115] on input "Created" at bounding box center [473, 116] width 4 height 4
checkbox input "false"
click at [278, 126] on li "Out for Delivery" at bounding box center [498, 124] width 59 height 6
click at [278, 124] on input "Out for Delivery" at bounding box center [473, 124] width 4 height 4
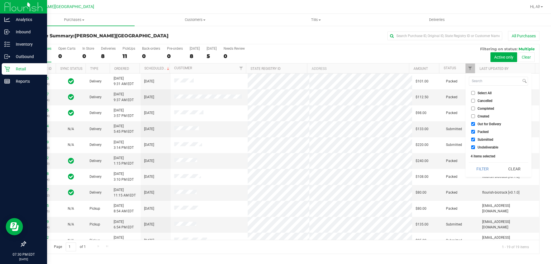
checkbox input "false"
click at [278, 131] on input "Packed" at bounding box center [473, 132] width 4 height 4
checkbox input "false"
click at [278, 148] on input "Undeliverable" at bounding box center [473, 147] width 4 height 4
checkbox input "false"
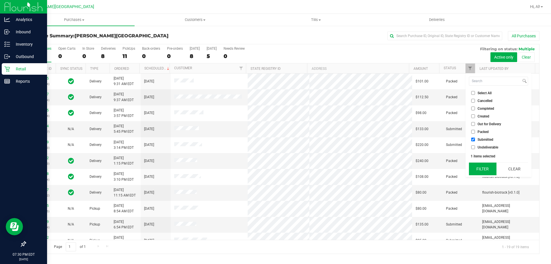
click at [278, 165] on button "Filter" at bounding box center [483, 168] width 28 height 13
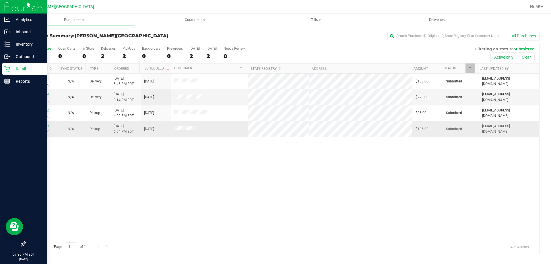
click at [37, 126] on link "11852669" at bounding box center [41, 126] width 16 height 4
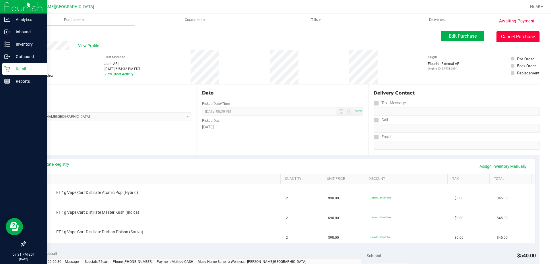
click at [278, 41] on button "Cancel Purchase" at bounding box center [517, 36] width 43 height 11
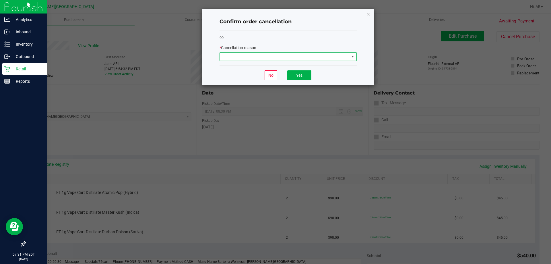
click at [278, 61] on span at bounding box center [284, 56] width 129 height 8
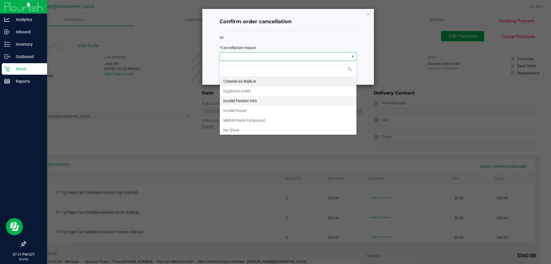
scroll to position [9, 137]
click at [242, 125] on li "No Show" at bounding box center [288, 130] width 137 height 10
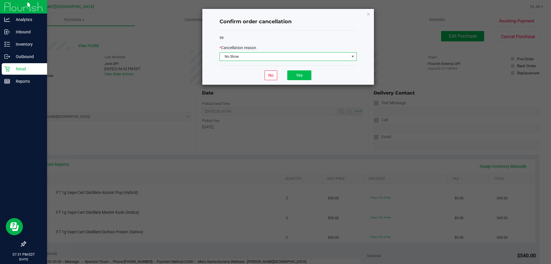
click at [278, 80] on div "No Yes" at bounding box center [287, 74] width 137 height 19
click at [278, 73] on button "Yes" at bounding box center [299, 75] width 24 height 10
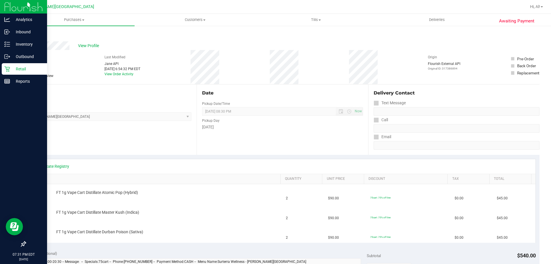
click at [278, 63] on div "# 11852669 BioTrack ID: - Cancelled Needs review Last Modified Jane API Aug 26,…" at bounding box center [282, 67] width 514 height 34
click at [32, 33] on link "Back" at bounding box center [29, 34] width 9 height 4
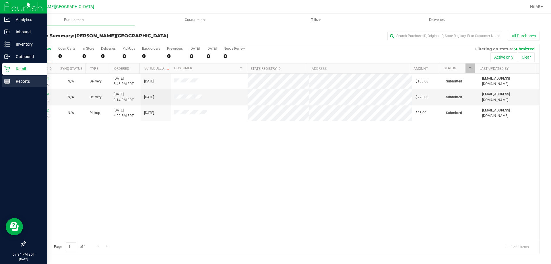
click at [13, 79] on p "Reports" at bounding box center [27, 81] width 34 height 7
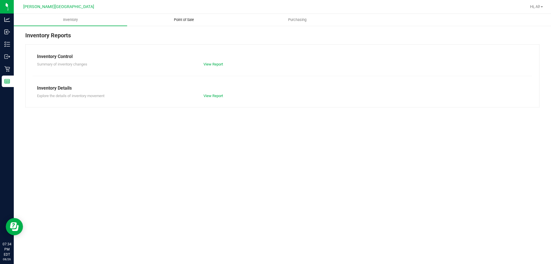
click at [172, 17] on uib-tab-heading "Point of Sale" at bounding box center [183, 19] width 113 height 11
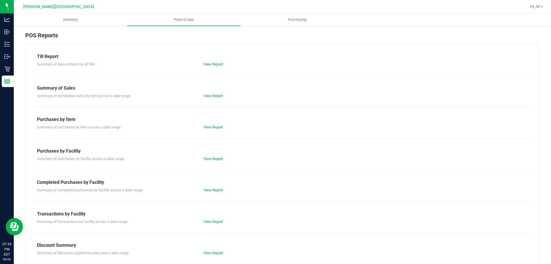
click at [208, 193] on div "Till Report Summary of transactions for all tills View Report Summary of Sales …" at bounding box center [282, 170] width 514 height 252
click at [209, 190] on link "View Report" at bounding box center [213, 190] width 20 height 4
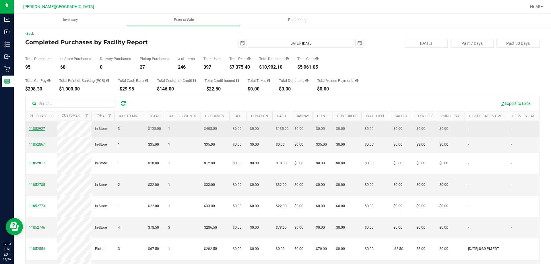
click at [36, 130] on span "11852927" at bounding box center [37, 128] width 16 height 4
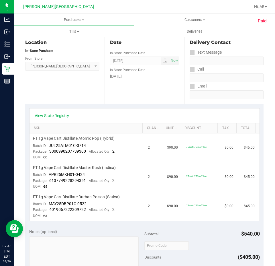
scroll to position [86, 0]
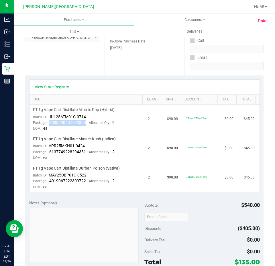
drag, startPoint x: 85, startPoint y: 122, endPoint x: 48, endPoint y: 123, distance: 37.9
click at [48, 123] on div "Package 3000990207739300 Allocated Qty 2" at bounding box center [74, 123] width 82 height 6
copy span "3000990207739300"
drag, startPoint x: 48, startPoint y: 151, endPoint x: 84, endPoint y: 152, distance: 36.1
click at [84, 152] on div "Package 6137749228294351 Allocated Qty 2" at bounding box center [74, 152] width 82 height 6
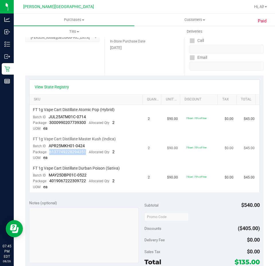
copy span "6137749228294351"
click at [134, 6] on div at bounding box center [177, 6] width 148 height 11
drag, startPoint x: 87, startPoint y: 180, endPoint x: 50, endPoint y: 182, distance: 37.1
click at [50, 182] on div "Package 4019067222309722 Allocated Qty 2" at bounding box center [74, 181] width 82 height 6
copy span "4019067222309722"
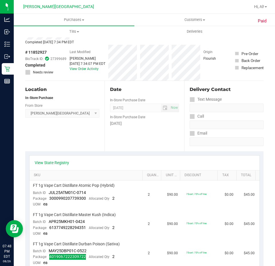
scroll to position [0, 0]
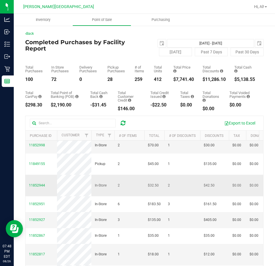
scroll to position [29, 0]
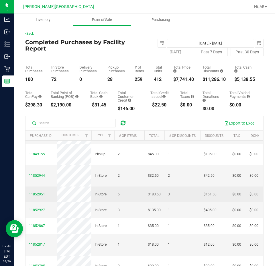
click at [38, 196] on span "11852951" at bounding box center [37, 194] width 16 height 4
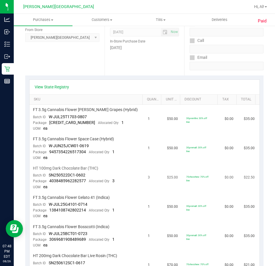
scroll to position [115, 0]
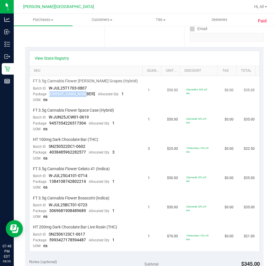
drag, startPoint x: 83, startPoint y: 94, endPoint x: 49, endPoint y: 95, distance: 34.4
click at [49, 95] on div "Package 3038668310873322 Allocated Qty 1" at bounding box center [78, 94] width 91 height 6
copy span "[CREDIT_CARD_NUMBER]"
drag, startPoint x: 85, startPoint y: 124, endPoint x: 48, endPoint y: 124, distance: 37.3
click at [48, 124] on div "Package 9457354226517304 Allocated Qty 1" at bounding box center [74, 123] width 82 height 6
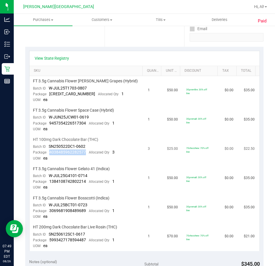
drag, startPoint x: 49, startPoint y: 151, endPoint x: 85, endPoint y: 153, distance: 35.6
click at [85, 153] on span "4038485962282577" at bounding box center [67, 152] width 37 height 5
drag, startPoint x: 48, startPoint y: 180, endPoint x: 85, endPoint y: 182, distance: 36.7
click at [85, 182] on div "Package 1384108742802214 Allocated Qty 1" at bounding box center [74, 182] width 82 height 6
drag, startPoint x: 48, startPoint y: 211, endPoint x: 83, endPoint y: 211, distance: 35.0
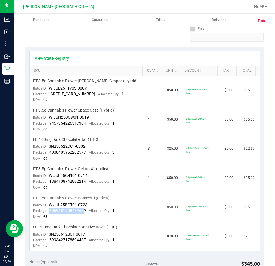
click at [83, 211] on div "Package 3069681908489689 Allocated Qty 1" at bounding box center [74, 211] width 82 height 6
drag, startPoint x: 83, startPoint y: 211, endPoint x: 49, endPoint y: 212, distance: 34.1
click at [49, 212] on div "Package 3069681908489689 Allocated Qty 1" at bounding box center [74, 211] width 82 height 6
drag, startPoint x: 48, startPoint y: 240, endPoint x: 84, endPoint y: 241, distance: 35.9
click at [84, 241] on div "Package 5993427178594487 Allocated Qty 1" at bounding box center [74, 240] width 82 height 6
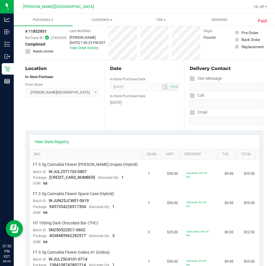
scroll to position [0, 0]
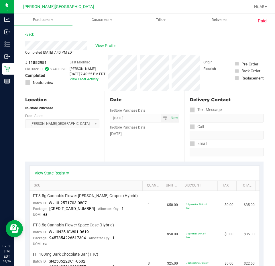
click at [32, 32] on div "Back" at bounding box center [29, 34] width 9 height 7
click at [31, 32] on div "Back" at bounding box center [29, 34] width 9 height 7
click at [26, 34] on link "Back" at bounding box center [29, 34] width 9 height 4
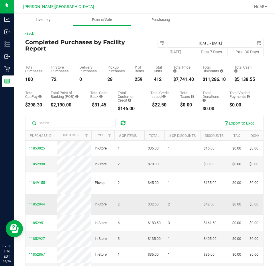
click at [37, 206] on span "11852944" at bounding box center [37, 204] width 16 height 4
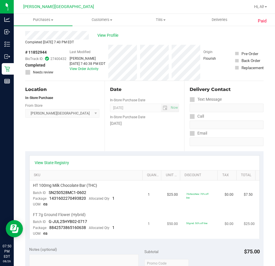
scroll to position [29, 0]
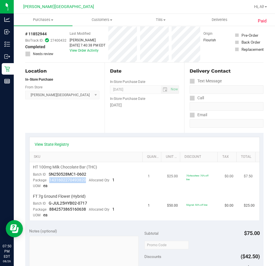
drag, startPoint x: 48, startPoint y: 180, endPoint x: 85, endPoint y: 180, distance: 36.1
click at [85, 180] on div "Package 1431602270493820 Allocated Qty 1" at bounding box center [74, 180] width 82 height 6
drag, startPoint x: 49, startPoint y: 209, endPoint x: 85, endPoint y: 211, distance: 36.2
click at [85, 211] on div "Package 8842573865160638 Allocated Qty 1" at bounding box center [74, 209] width 82 height 6
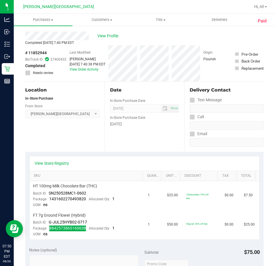
scroll to position [0, 0]
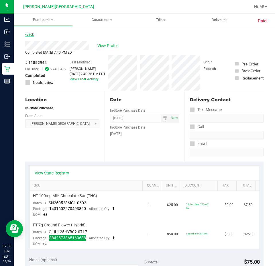
click at [30, 34] on link "Back" at bounding box center [29, 34] width 9 height 4
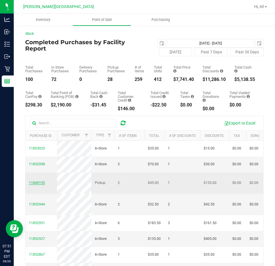
click at [32, 185] on span "11849155" at bounding box center [37, 183] width 16 height 4
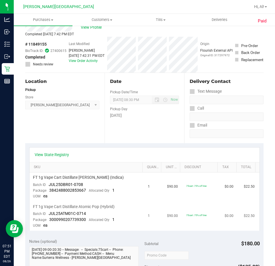
scroll to position [29, 0]
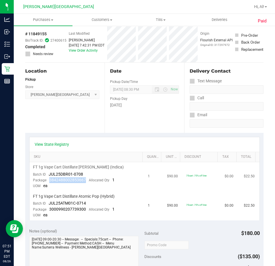
drag, startPoint x: 48, startPoint y: 181, endPoint x: 85, endPoint y: 180, distance: 37.0
click at [85, 180] on div "Package 3842488002853667 Allocated Qty 1" at bounding box center [74, 180] width 82 height 6
drag, startPoint x: 48, startPoint y: 208, endPoint x: 85, endPoint y: 210, distance: 36.2
click at [85, 210] on div "Package 3000990207739300 Allocated Qty 1" at bounding box center [74, 209] width 82 height 6
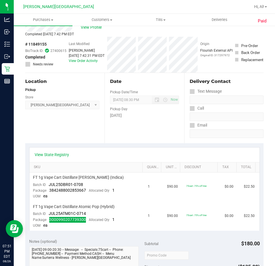
scroll to position [0, 0]
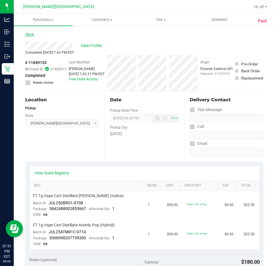
click at [29, 34] on link "Back" at bounding box center [29, 34] width 9 height 4
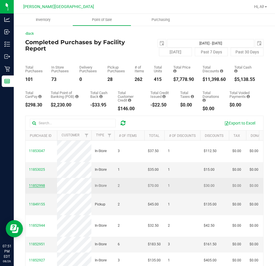
click at [33, 188] on span "11852998" at bounding box center [37, 186] width 16 height 4
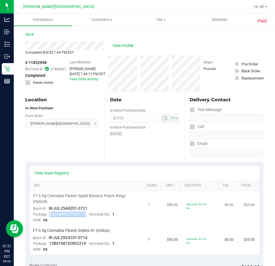
drag, startPoint x: 86, startPoint y: 213, endPoint x: 50, endPoint y: 213, distance: 36.4
click at [50, 213] on div "Package 8925499327456213 Allocated Qty 1" at bounding box center [74, 214] width 82 height 6
drag, startPoint x: 48, startPoint y: 242, endPoint x: 85, endPoint y: 244, distance: 36.5
click at [85, 244] on div "Package 1384108742802214 Allocated Qty 1" at bounding box center [74, 244] width 82 height 6
click at [30, 32] on link "Back" at bounding box center [29, 34] width 9 height 4
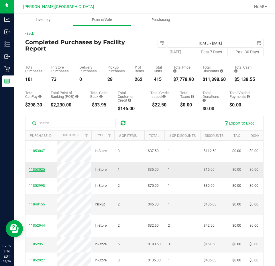
click at [36, 171] on span "11853025" at bounding box center [37, 169] width 16 height 4
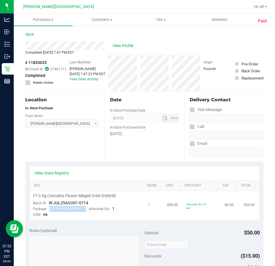
drag, startPoint x: 78, startPoint y: 211, endPoint x: 50, endPoint y: 211, distance: 28.1
click at [50, 211] on div "Package 2579683261859112 Allocated Qty 1" at bounding box center [74, 209] width 82 height 6
click at [28, 32] on div "Back" at bounding box center [29, 34] width 9 height 7
click at [27, 33] on link "Back" at bounding box center [29, 34] width 9 height 4
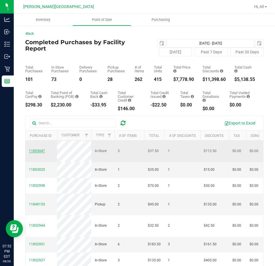
click at [42, 153] on span "11853047" at bounding box center [37, 151] width 16 height 4
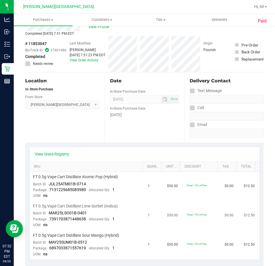
scroll to position [29, 0]
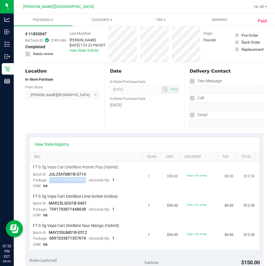
drag, startPoint x: 50, startPoint y: 180, endPoint x: 86, endPoint y: 180, distance: 36.1
click at [86, 180] on div "Package 7131229685085980 Allocated Qty 1" at bounding box center [74, 180] width 82 height 6
drag, startPoint x: 86, startPoint y: 180, endPoint x: 49, endPoint y: 182, distance: 37.1
click at [49, 182] on div "Package 7131229685085980 Allocated Qty 1" at bounding box center [74, 180] width 82 height 6
drag, startPoint x: 86, startPoint y: 208, endPoint x: 50, endPoint y: 212, distance: 36.3
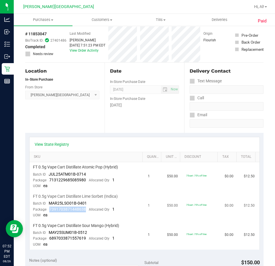
click at [50, 212] on div "Package 7391703871448638 Allocated Qty 1" at bounding box center [74, 209] width 82 height 6
drag, startPoint x: 48, startPoint y: 239, endPoint x: 84, endPoint y: 238, distance: 35.8
click at [84, 238] on div "Package 6897033871557619 Allocated Qty 1" at bounding box center [74, 238] width 82 height 6
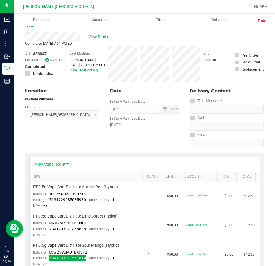
scroll to position [0, 0]
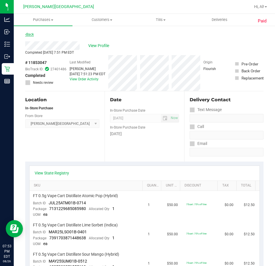
click at [29, 34] on link "Back" at bounding box center [29, 34] width 9 height 4
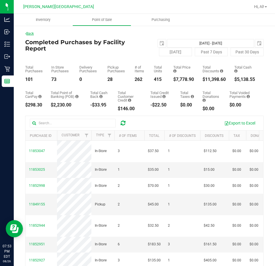
click at [29, 33] on link "Back" at bounding box center [29, 34] width 9 height 4
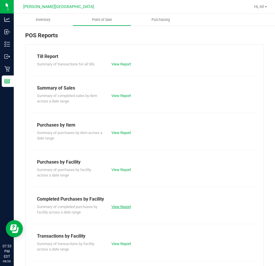
click at [122, 205] on link "View Report" at bounding box center [122, 206] width 20 height 4
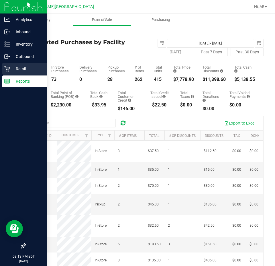
click at [17, 67] on p "Retail" at bounding box center [27, 68] width 34 height 7
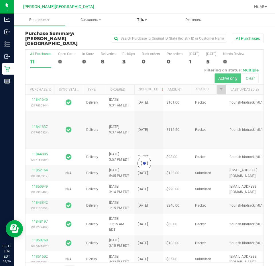
click at [146, 21] on span "Tills" at bounding box center [142, 19] width 51 height 5
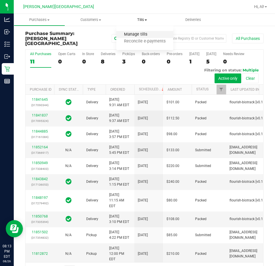
click at [143, 35] on span "Manage tills" at bounding box center [135, 34] width 39 height 5
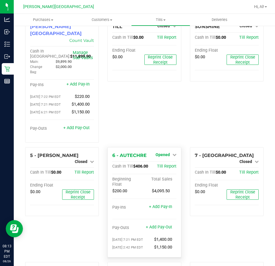
scroll to position [29, 0]
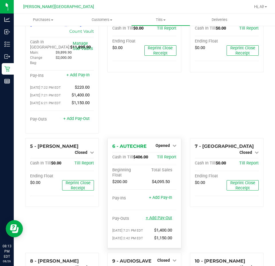
click at [158, 215] on link "+ Add Pay-Out" at bounding box center [159, 217] width 26 height 5
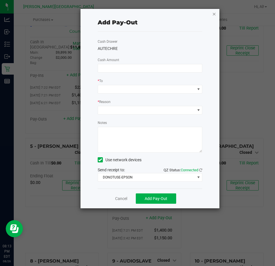
click at [215, 14] on icon "button" at bounding box center [215, 13] width 4 height 7
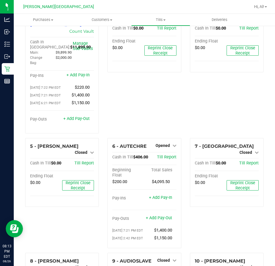
click at [204, 94] on div "4 - AVERY-SUNSHINE Closed Open Till Cash In Till $0.00 Till Report Ending Float…" at bounding box center [227, 70] width 82 height 136
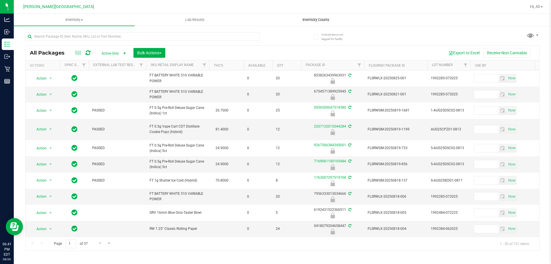
click at [321, 20] on span "Inventory Counts" at bounding box center [316, 19] width 42 height 5
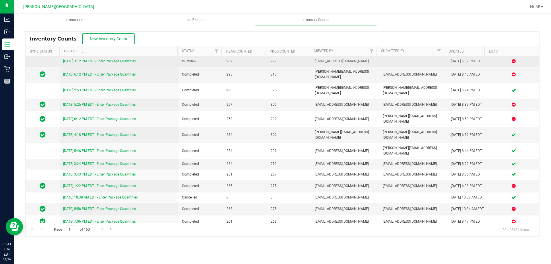
click at [112, 59] on link "[DATE] 3:12 PM EDT - Enter Package Quantities" at bounding box center [99, 61] width 73 height 4
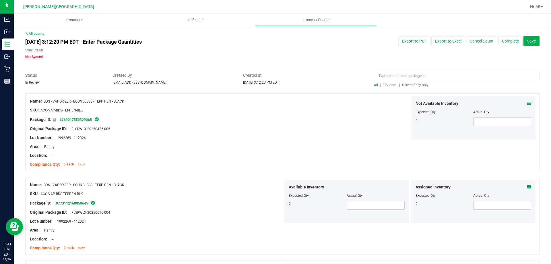
click at [387, 85] on span "Counted" at bounding box center [389, 85] width 13 height 4
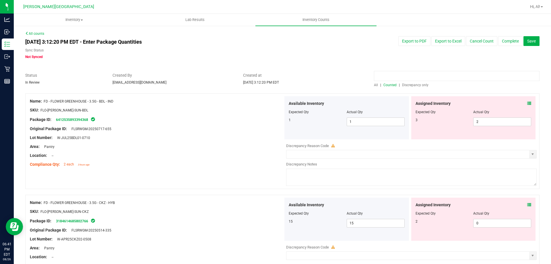
click at [388, 76] on input at bounding box center [456, 76] width 165 height 10
type input "dark"
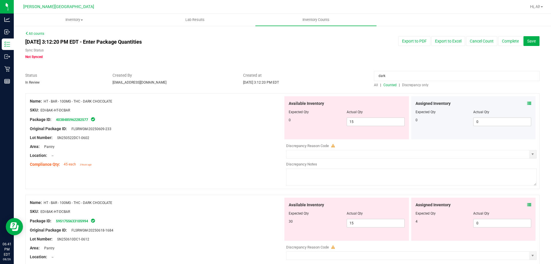
drag, startPoint x: 66, startPoint y: 119, endPoint x: 128, endPoint y: 115, distance: 62.1
click at [138, 115] on div at bounding box center [156, 114] width 253 height 3
drag, startPoint x: 91, startPoint y: 120, endPoint x: 58, endPoint y: 121, distance: 33.0
click at [58, 121] on div "Package ID: 4038485962282577" at bounding box center [156, 119] width 253 height 7
copy link "4038485962282577"
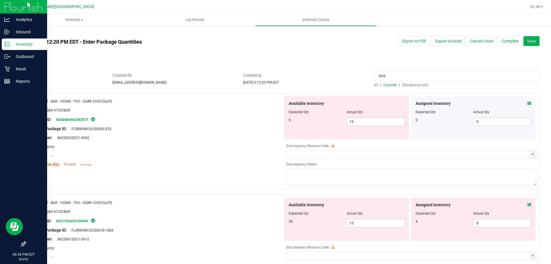
click at [14, 46] on p "Inventory" at bounding box center [27, 44] width 34 height 7
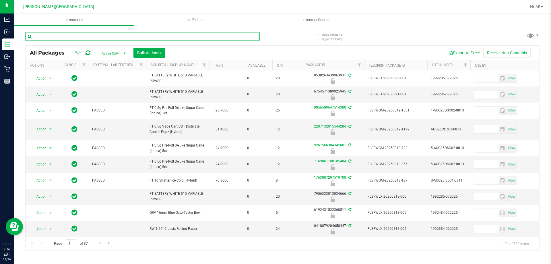
click at [210, 36] on input "text" at bounding box center [142, 36] width 234 height 9
type input "trk"
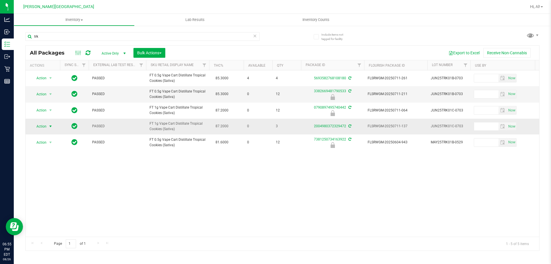
click at [43, 125] on span "Action" at bounding box center [38, 126] width 15 height 8
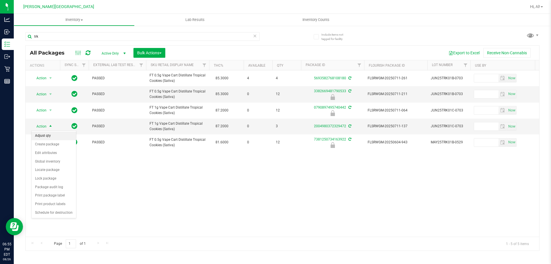
click at [47, 133] on li "Adjust qty" at bounding box center [54, 135] width 44 height 9
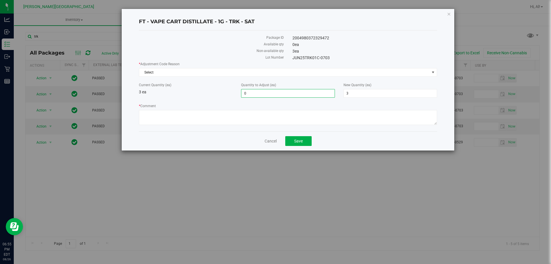
click at [254, 93] on span "0 0" at bounding box center [287, 93] width 93 height 9
click at [254, 93] on input "0" at bounding box center [287, 93] width 93 height 8
type input "1"
type input "4"
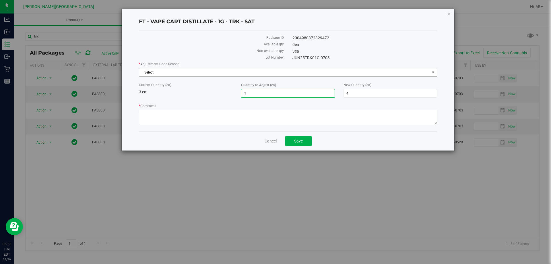
click at [293, 76] on span "Select" at bounding box center [284, 72] width 290 height 8
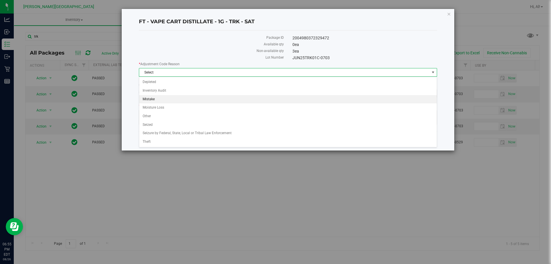
click at [250, 100] on li "Mistake" at bounding box center [287, 99] width 297 height 9
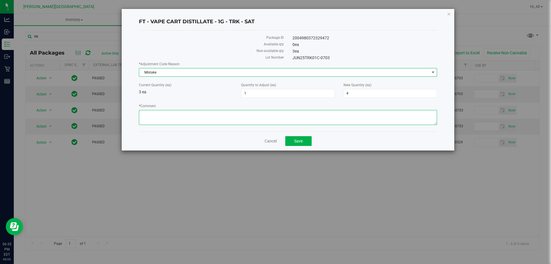
click at [236, 114] on textarea "* Comment" at bounding box center [288, 117] width 298 height 15
type textarea "+1"
click at [297, 142] on span "Save" at bounding box center [298, 141] width 9 height 5
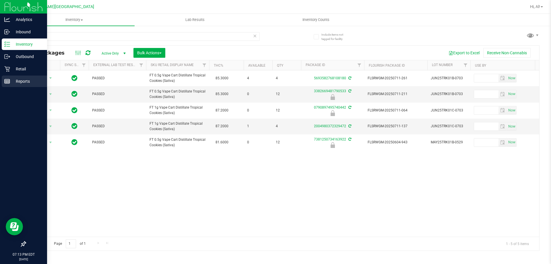
click at [23, 83] on p "Reports" at bounding box center [27, 81] width 34 height 7
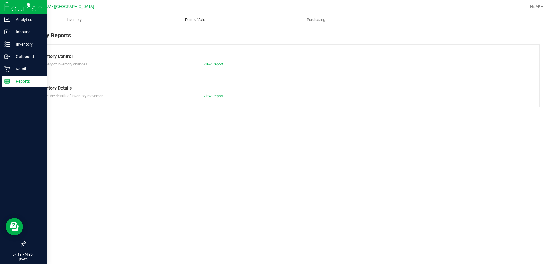
click at [193, 18] on span "Point of Sale" at bounding box center [195, 19] width 36 height 5
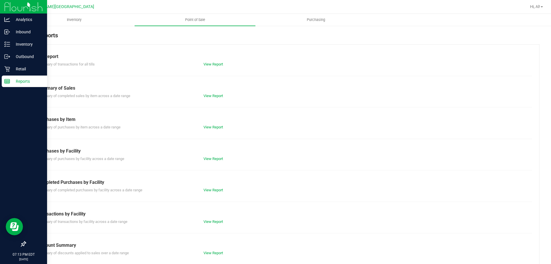
click at [218, 187] on div "Summary of completed purchases by facility across a date range View Report" at bounding box center [282, 189] width 499 height 7
click at [218, 191] on link "View Report" at bounding box center [213, 190] width 20 height 4
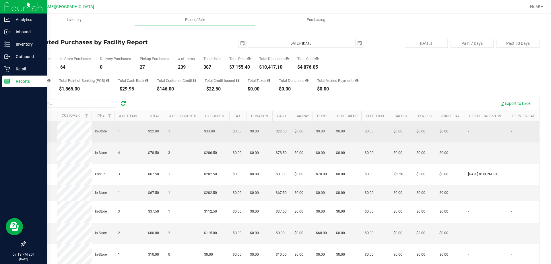
click at [40, 133] on span "11852773" at bounding box center [37, 131] width 16 height 4
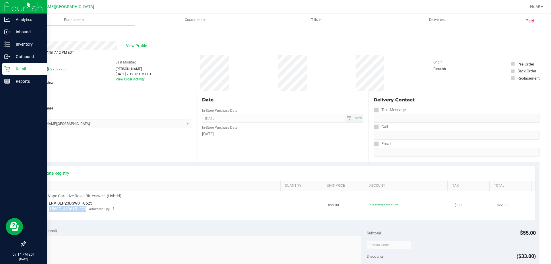
drag, startPoint x: 88, startPoint y: 209, endPoint x: 49, endPoint y: 211, distance: 38.8
click at [49, 211] on div "Package 1560714696151270 Allocated Qty 1" at bounding box center [74, 209] width 82 height 6
copy span "1560714696151270"
click at [32, 37] on div "Back" at bounding box center [29, 34] width 9 height 7
click at [29, 34] on link "Back" at bounding box center [29, 34] width 9 height 4
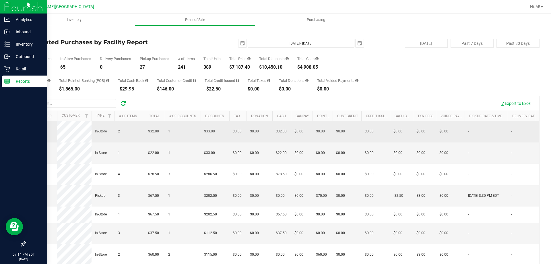
click at [41, 130] on span "11852785" at bounding box center [37, 131] width 16 height 4
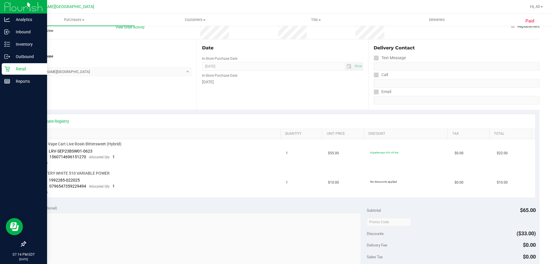
scroll to position [57, 0]
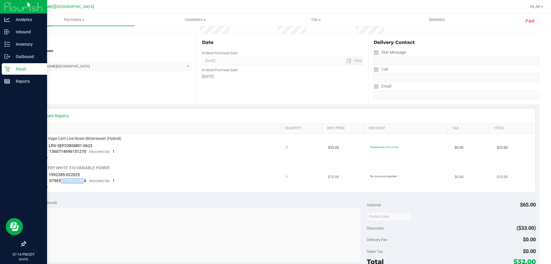
drag, startPoint x: 84, startPoint y: 181, endPoint x: 61, endPoint y: 181, distance: 23.2
click at [61, 181] on span "0796547359229494" at bounding box center [67, 180] width 37 height 5
drag, startPoint x: 85, startPoint y: 182, endPoint x: 49, endPoint y: 180, distance: 35.9
click at [47, 180] on div "Package 0796547359229494 Allocated Qty 1" at bounding box center [74, 181] width 82 height 6
copy span "0796547359229494"
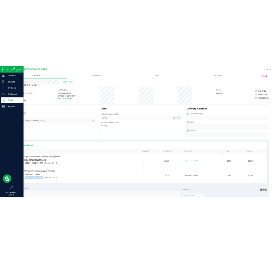
scroll to position [0, 0]
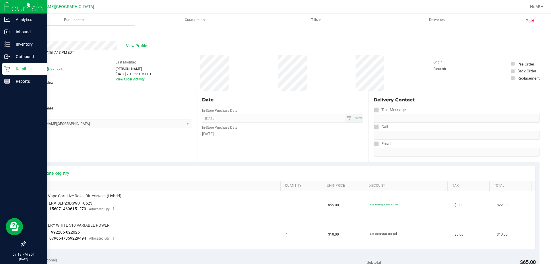
click at [32, 33] on link "Back" at bounding box center [29, 34] width 9 height 4
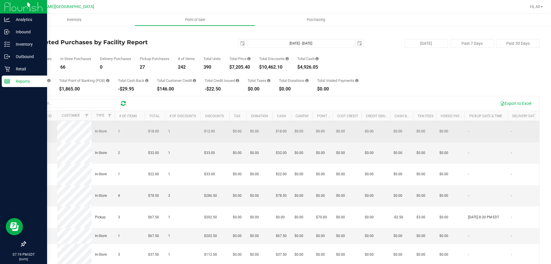
click at [43, 131] on span "11852817" at bounding box center [37, 131] width 16 height 4
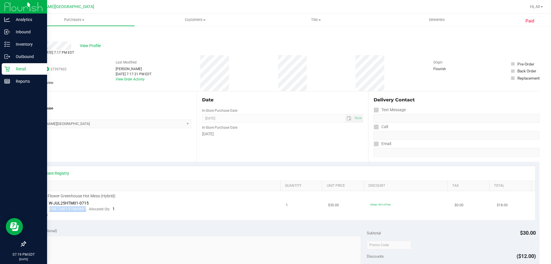
drag, startPoint x: 49, startPoint y: 209, endPoint x: 85, endPoint y: 210, distance: 35.3
click at [85, 210] on span "0587240151860887" at bounding box center [67, 208] width 37 height 5
copy span "0587240151860887"
click at [31, 33] on link "Back" at bounding box center [29, 34] width 9 height 4
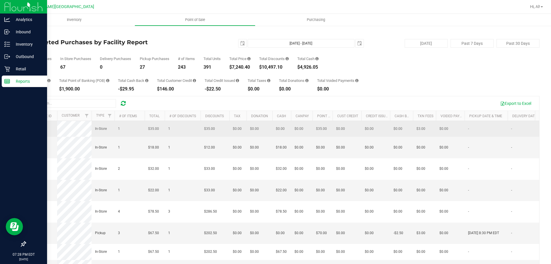
click at [38, 130] on span "11852867" at bounding box center [37, 128] width 16 height 4
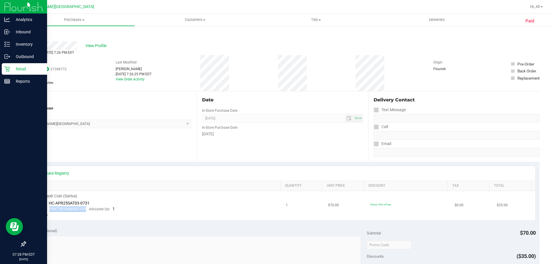
drag, startPoint x: 47, startPoint y: 208, endPoint x: 85, endPoint y: 210, distance: 38.2
click at [85, 210] on div "Package 5967301646043199 Allocated Qty 1" at bounding box center [74, 209] width 82 height 6
copy span "5967301646043199"
click at [14, 45] on p "Inventory" at bounding box center [27, 44] width 34 height 7
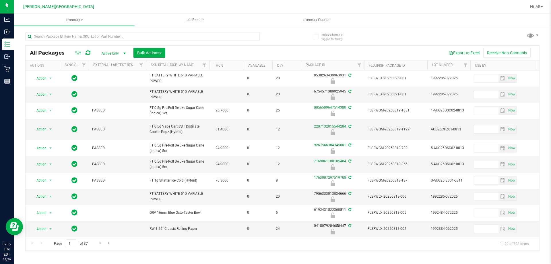
click at [112, 54] on span "Active Only" at bounding box center [113, 53] width 32 height 8
click at [112, 86] on li "All" at bounding box center [112, 88] width 31 height 9
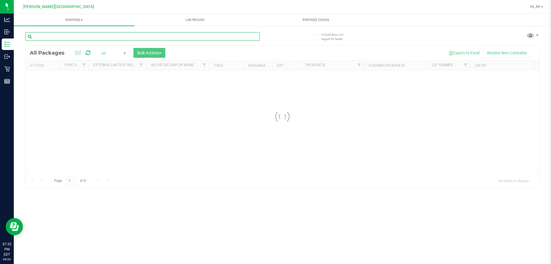
click at [110, 37] on input "text" at bounding box center [142, 36] width 234 height 9
type input "JUL25ATM01C-0714"
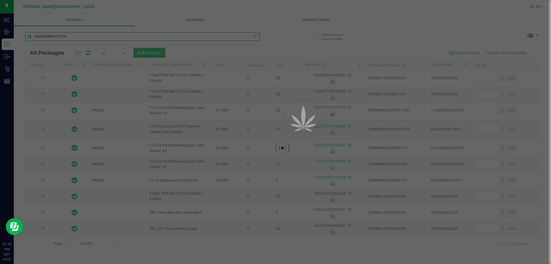
type input "[DATE]"
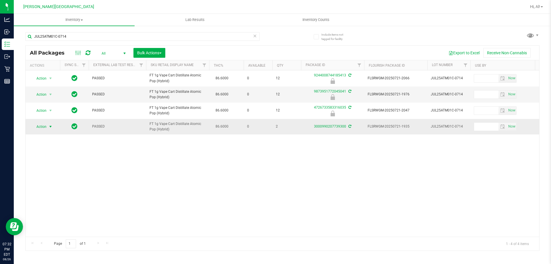
click at [47, 126] on span "select" at bounding box center [50, 126] width 7 height 8
click at [52, 137] on li "Adjust qty" at bounding box center [54, 136] width 44 height 9
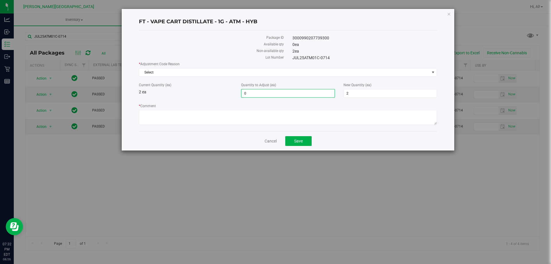
click at [277, 93] on span "0 0" at bounding box center [287, 93] width 93 height 9
click at [277, 93] on input "0" at bounding box center [287, 93] width 93 height 8
type input "2"
type input "4"
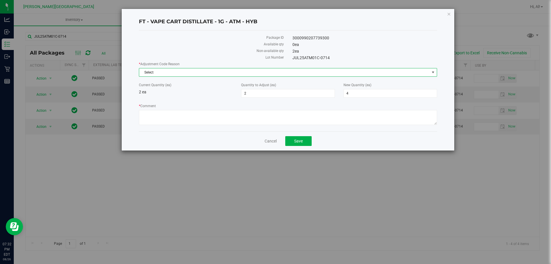
click at [320, 69] on span "Select" at bounding box center [284, 72] width 290 height 8
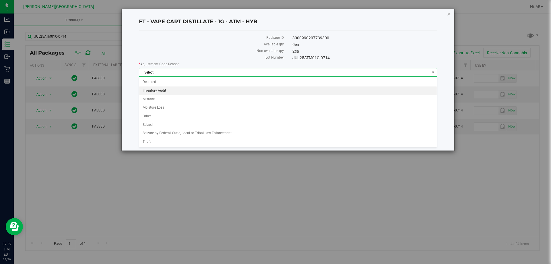
click at [233, 93] on li "Inventory Audit" at bounding box center [287, 90] width 297 height 9
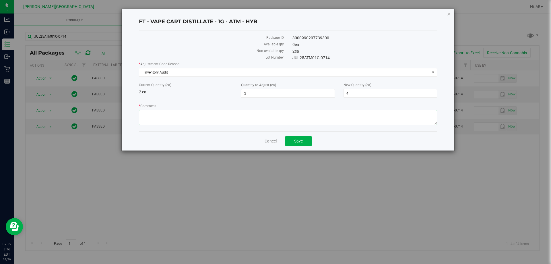
click at [198, 117] on textarea "* Comment" at bounding box center [288, 117] width 298 height 15
type textarea "allocation error"
click at [301, 139] on span "Save" at bounding box center [298, 141] width 9 height 5
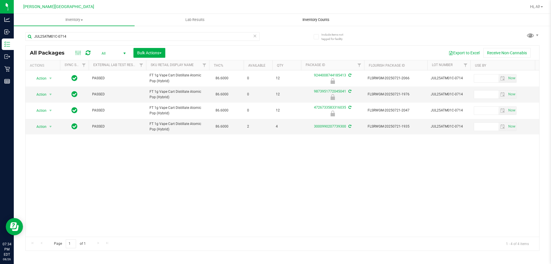
click at [308, 18] on span "Inventory Counts" at bounding box center [316, 19] width 42 height 5
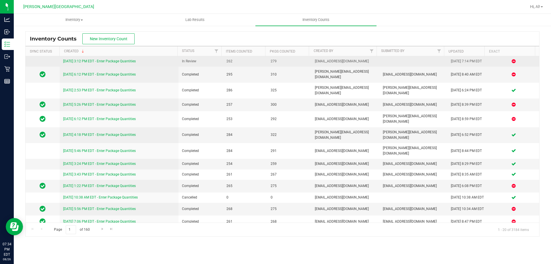
click at [111, 62] on link "[DATE] 3:12 PM EDT - Enter Package Quantities" at bounding box center [99, 61] width 73 height 4
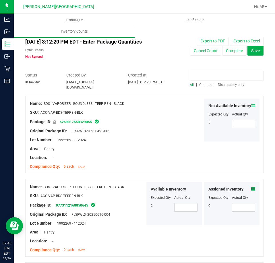
click at [203, 77] on input at bounding box center [227, 76] width 74 height 10
paste input "3000990207739300"
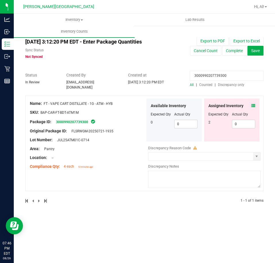
click at [253, 104] on icon at bounding box center [253, 106] width 4 height 4
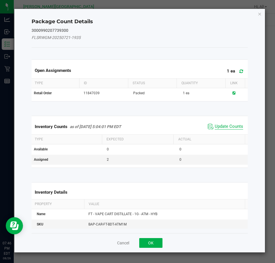
click at [228, 128] on span "Update Counts" at bounding box center [229, 127] width 28 height 6
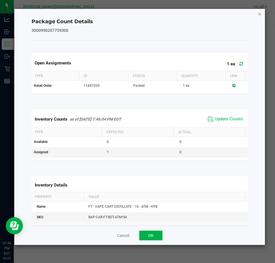
click at [260, 12] on icon "Close" at bounding box center [260, 13] width 4 height 7
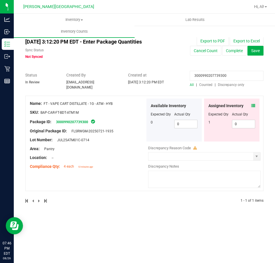
click at [202, 76] on input "3000990207739300" at bounding box center [227, 76] width 74 height 10
paste input "6137749228294351"
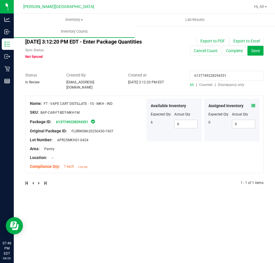
type input "6137749228294351"
click at [252, 104] on icon at bounding box center [253, 106] width 4 height 4
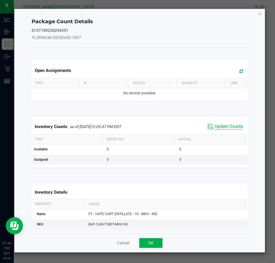
click at [231, 126] on span "Update Counts" at bounding box center [229, 127] width 28 height 6
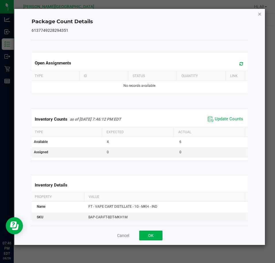
click at [259, 13] on icon "Close" at bounding box center [260, 13] width 4 height 7
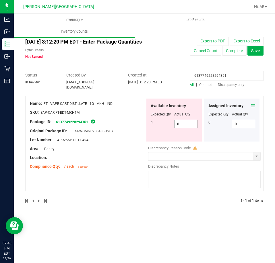
click at [181, 122] on span "6 6" at bounding box center [186, 124] width 24 height 9
click at [181, 122] on input "6" at bounding box center [185, 124] width 23 height 8
type input "4"
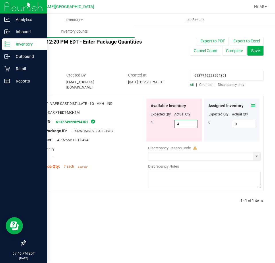
type input "4"
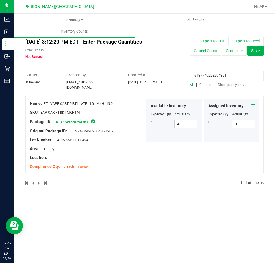
click at [255, 103] on div "Assigned Inventory Expected Qty Actual Qty 0 0 0" at bounding box center [231, 120] width 55 height 43
click at [254, 104] on icon at bounding box center [253, 106] width 4 height 4
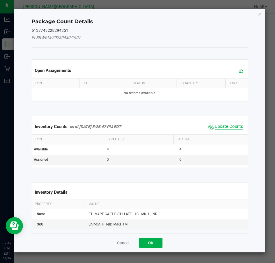
click at [219, 127] on span "Update Counts" at bounding box center [229, 127] width 28 height 6
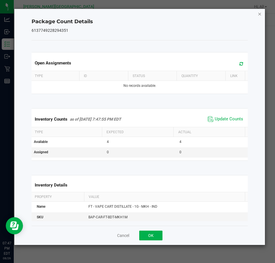
click at [261, 12] on icon "Close" at bounding box center [260, 13] width 4 height 7
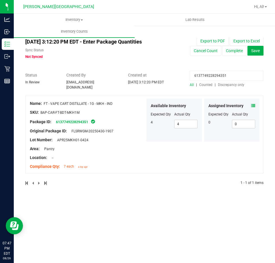
click at [224, 76] on input "6137749228294351" at bounding box center [227, 76] width 74 height 10
paste input "4019067222309722"
type input "4019067222309722"
click at [254, 104] on icon at bounding box center [253, 106] width 4 height 4
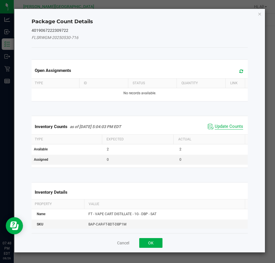
click at [215, 128] on span "Update Counts" at bounding box center [229, 127] width 28 height 6
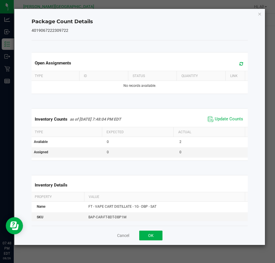
click at [259, 13] on icon "Close" at bounding box center [260, 13] width 4 height 7
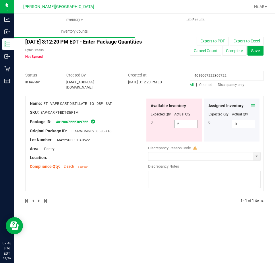
click at [183, 125] on span "2 2" at bounding box center [186, 124] width 24 height 9
click at [183, 125] on input "2" at bounding box center [185, 124] width 23 height 8
type input "0"
click at [138, 137] on div "Lot Number: MAY25DBP01C-0522" at bounding box center [87, 140] width 115 height 6
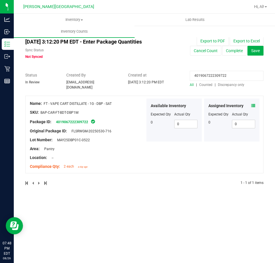
click at [214, 76] on input "4019067222309722" at bounding box center [227, 76] width 74 height 10
paste input "30386683108733"
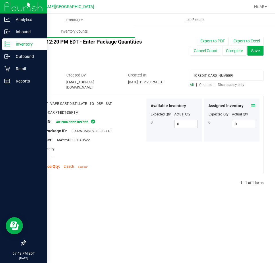
type input "[CREDIT_CARD_NUMBER]"
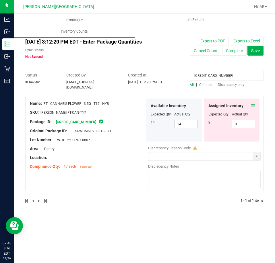
click at [253, 104] on icon at bounding box center [253, 106] width 4 height 4
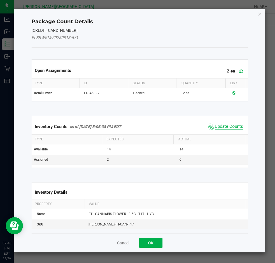
click at [215, 125] on span "Update Counts" at bounding box center [229, 127] width 28 height 6
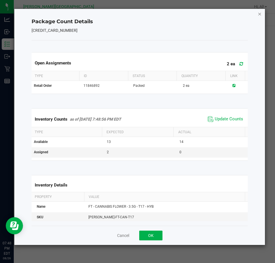
click at [258, 14] on icon "Close" at bounding box center [260, 13] width 4 height 7
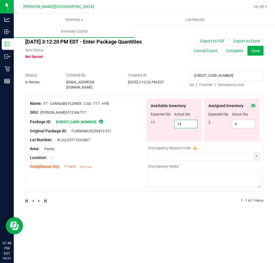
click at [183, 125] on span "14 14" at bounding box center [186, 124] width 24 height 9
click at [183, 125] on input "14" at bounding box center [185, 124] width 23 height 8
type input "13"
click at [223, 70] on div at bounding box center [144, 70] width 238 height 6
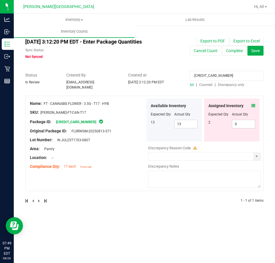
click at [224, 75] on input "[CREDIT_CARD_NUMBER]" at bounding box center [227, 76] width 74 height 10
paste input "9457354226517304"
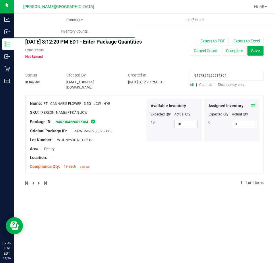
type input "9457354226517304"
click at [251, 104] on div "Assigned Inventory" at bounding box center [231, 106] width 47 height 6
click at [252, 104] on icon at bounding box center [253, 106] width 4 height 4
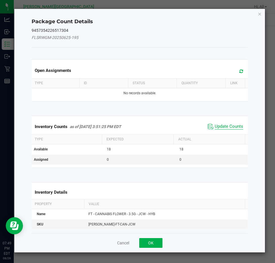
click at [219, 124] on span "Update Counts" at bounding box center [229, 127] width 28 height 6
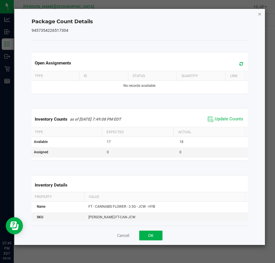
click at [260, 13] on icon "Close" at bounding box center [260, 13] width 4 height 7
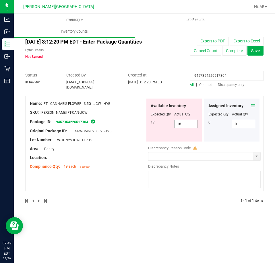
click at [183, 125] on span "18 18" at bounding box center [186, 124] width 24 height 9
click at [183, 125] on input "18" at bounding box center [185, 124] width 23 height 8
type input "17"
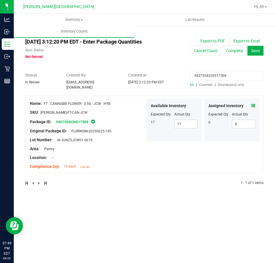
click at [202, 72] on input "9457354226517304" at bounding box center [227, 76] width 74 height 10
paste input "4038485962282577"
type input "4038485962282577"
click at [252, 103] on span at bounding box center [253, 106] width 4 height 6
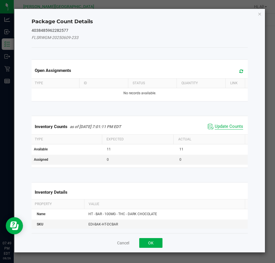
click at [215, 127] on span "Update Counts" at bounding box center [229, 127] width 28 height 6
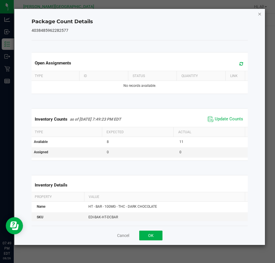
click at [258, 15] on icon "Close" at bounding box center [260, 13] width 4 height 7
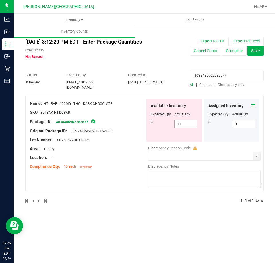
click at [186, 122] on span "11 11" at bounding box center [186, 124] width 24 height 9
click at [186, 122] on input "11" at bounding box center [185, 124] width 23 height 8
type input "8"
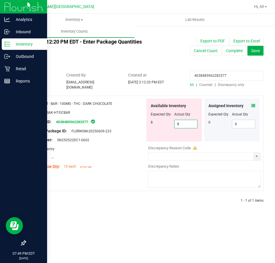
type input "8"
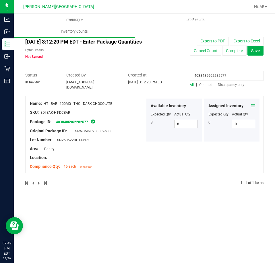
click at [205, 73] on input "4038485962282577" at bounding box center [227, 76] width 74 height 10
click at [206, 73] on input "4038485962282577" at bounding box center [227, 76] width 74 height 10
paste input "1384108742802214"
type input "1384108742802214"
click at [250, 100] on div "Assigned Inventory Expected Qty Actual Qty 1 1 1" at bounding box center [231, 120] width 55 height 43
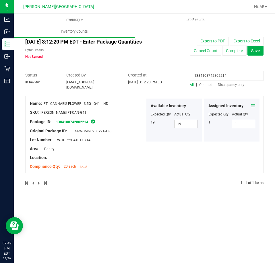
click at [252, 104] on icon at bounding box center [253, 106] width 4 height 4
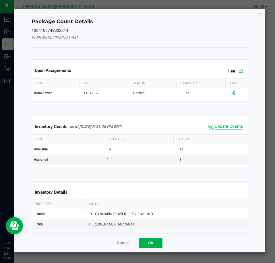
drag, startPoint x: 228, startPoint y: 126, endPoint x: 224, endPoint y: 127, distance: 4.1
click at [228, 126] on span "Update Counts" at bounding box center [229, 127] width 28 height 6
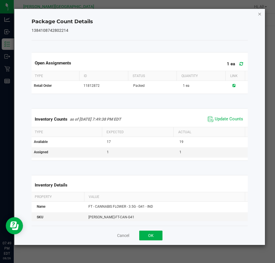
click at [258, 16] on icon "Close" at bounding box center [260, 13] width 4 height 7
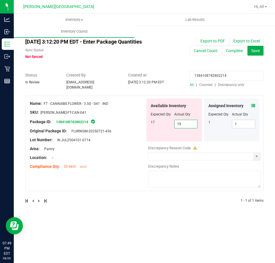
click at [182, 120] on span "19 19" at bounding box center [186, 124] width 24 height 9
click at [182, 120] on input "19" at bounding box center [185, 124] width 23 height 8
type input "17"
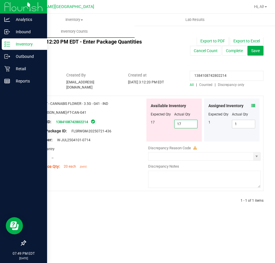
type input "17"
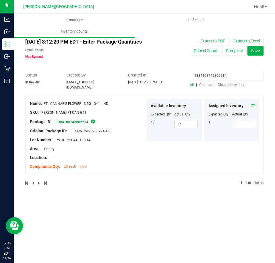
click at [252, 104] on icon at bounding box center [253, 106] width 4 height 4
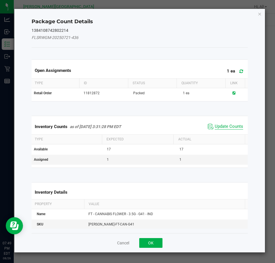
click at [220, 127] on span "Update Counts" at bounding box center [229, 127] width 28 height 6
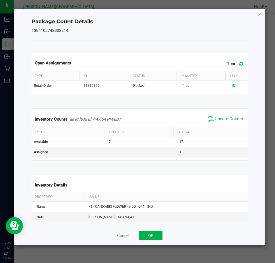
click at [258, 15] on icon "Close" at bounding box center [260, 13] width 4 height 7
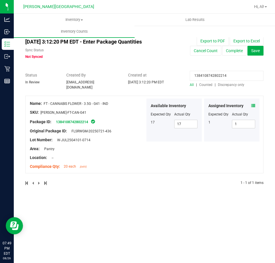
click at [220, 79] on input "1384108742802214" at bounding box center [227, 76] width 74 height 10
paste input "3069681908489689"
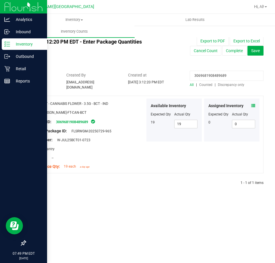
type input "3069681908489689"
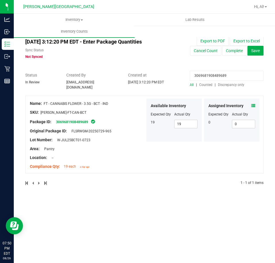
click at [254, 106] on span at bounding box center [253, 106] width 4 height 6
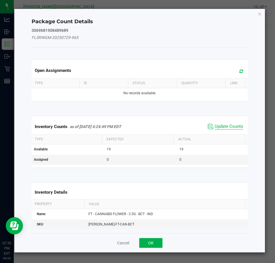
click at [221, 129] on span "Update Counts" at bounding box center [229, 127] width 28 height 6
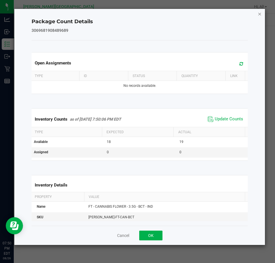
click at [259, 12] on icon "Close" at bounding box center [260, 13] width 4 height 7
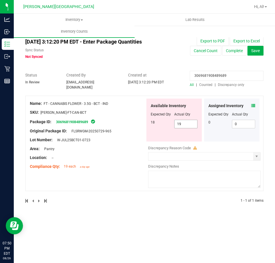
click at [186, 123] on span "19 19" at bounding box center [186, 124] width 24 height 9
click at [186, 123] on input "19" at bounding box center [185, 124] width 23 height 8
type input "18"
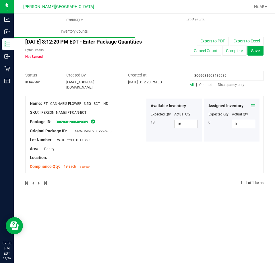
click at [237, 73] on input "3069681908489689" at bounding box center [227, 76] width 74 height 10
paste input "5993427178594487"
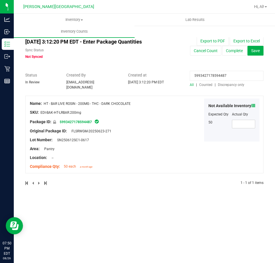
click at [252, 104] on icon at bounding box center [253, 106] width 4 height 4
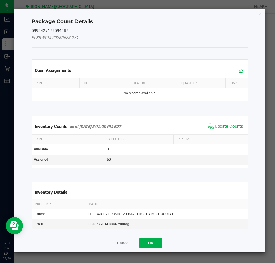
click at [215, 125] on span "Update Counts" at bounding box center [229, 127] width 28 height 6
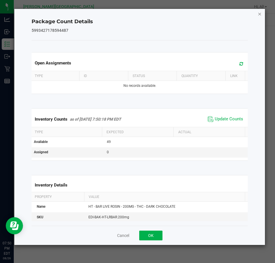
click at [260, 14] on icon "Close" at bounding box center [260, 13] width 4 height 7
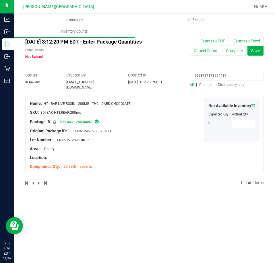
click at [232, 73] on input "5993427178594487" at bounding box center [227, 76] width 74 height 10
paste input "1431602270493820"
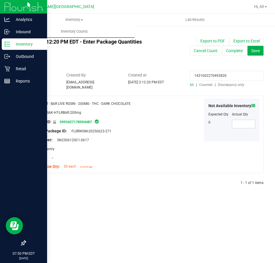
type input "1431602270493820"
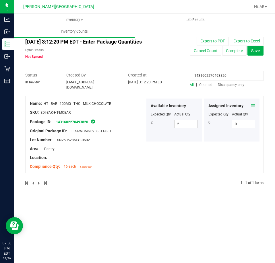
click at [254, 104] on icon at bounding box center [253, 106] width 4 height 4
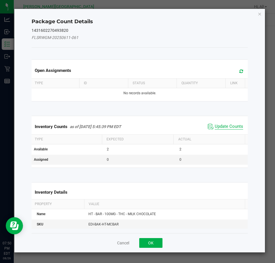
click at [217, 128] on span "Update Counts" at bounding box center [229, 127] width 28 height 6
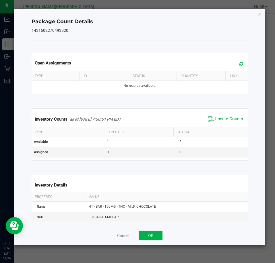
drag, startPoint x: 261, startPoint y: 13, endPoint x: 258, endPoint y: 17, distance: 4.9
click at [261, 13] on icon "Close" at bounding box center [260, 13] width 4 height 7
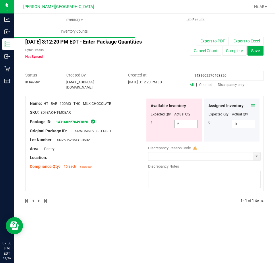
click at [180, 124] on span "2 2" at bounding box center [186, 124] width 24 height 9
drag, startPoint x: 180, startPoint y: 124, endPoint x: 191, endPoint y: 123, distance: 11.2
click at [180, 124] on input "2" at bounding box center [185, 124] width 23 height 8
type input "1"
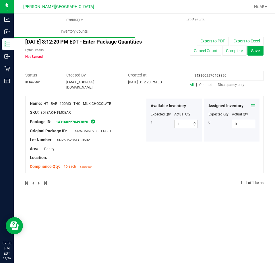
click at [216, 76] on input "1431602270493820" at bounding box center [227, 76] width 74 height 10
click at [216, 75] on input "1431602270493820" at bounding box center [227, 76] width 74 height 10
paste input "8842573865160638"
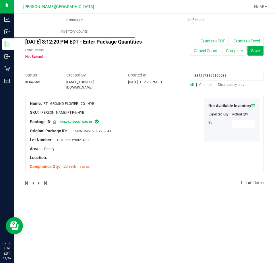
click at [253, 104] on icon at bounding box center [253, 106] width 4 height 4
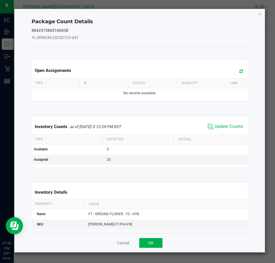
click at [223, 123] on span "Update Counts" at bounding box center [225, 126] width 38 height 9
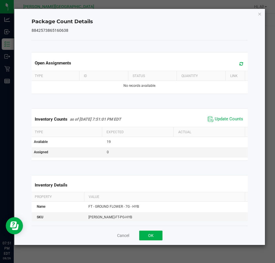
drag, startPoint x: 259, startPoint y: 13, endPoint x: 251, endPoint y: 18, distance: 9.5
click at [258, 13] on icon "Close" at bounding box center [260, 13] width 4 height 7
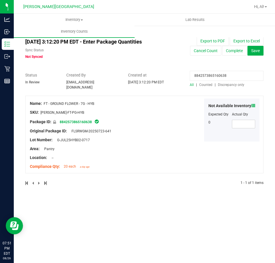
click at [213, 76] on input "8842573865160638" at bounding box center [227, 76] width 74 height 10
paste input "3842488002853667"
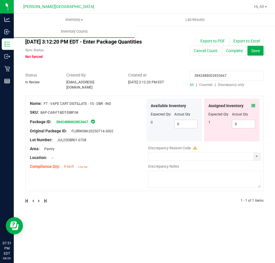
click at [252, 104] on icon at bounding box center [253, 106] width 4 height 4
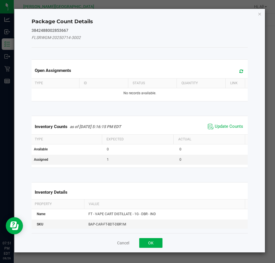
click at [218, 130] on span "Update Counts" at bounding box center [225, 126] width 38 height 9
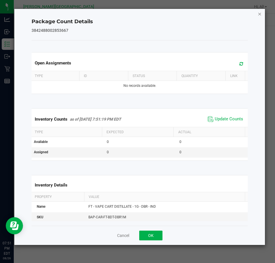
click at [258, 16] on icon "Close" at bounding box center [260, 13] width 4 height 7
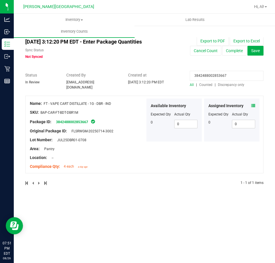
click at [210, 75] on input "3842488002853667" at bounding box center [227, 76] width 74 height 10
paste input "000990207739300"
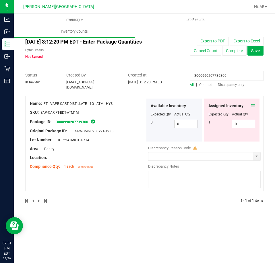
click at [254, 103] on span at bounding box center [253, 106] width 4 height 6
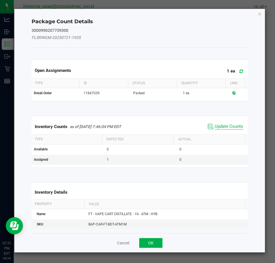
click at [230, 126] on span "Update Counts" at bounding box center [229, 127] width 28 height 6
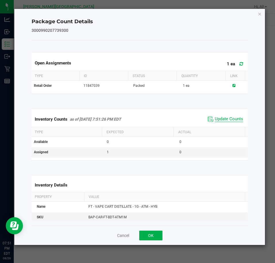
click at [227, 116] on span "Update Counts" at bounding box center [229, 119] width 28 height 6
click at [223, 120] on span "Update Counts" at bounding box center [229, 119] width 28 height 6
click at [261, 13] on icon "Close" at bounding box center [260, 13] width 4 height 7
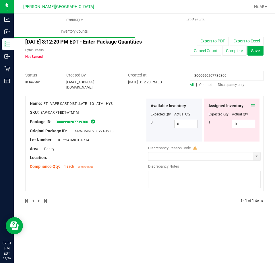
click at [233, 74] on input "3000990207739300" at bounding box center [227, 76] width 74 height 10
paste input "8925499327456213"
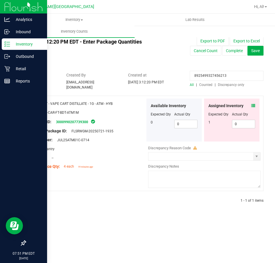
type input "8925499327456213"
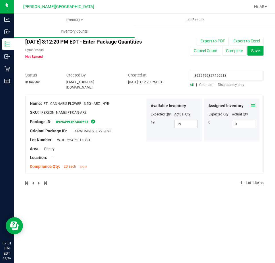
click at [252, 104] on icon at bounding box center [253, 106] width 4 height 4
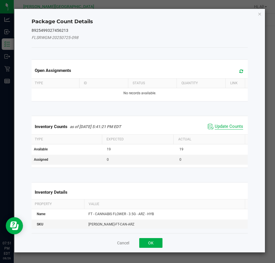
click at [217, 127] on span "Update Counts" at bounding box center [229, 127] width 28 height 6
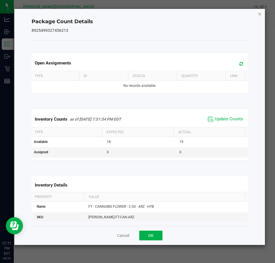
click at [260, 13] on icon "Close" at bounding box center [260, 13] width 4 height 7
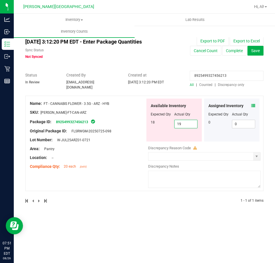
click at [185, 123] on span "19 19" at bounding box center [186, 124] width 24 height 9
click at [185, 123] on input "19" at bounding box center [185, 124] width 23 height 8
type input "18"
click at [229, 75] on input "8925499327456213" at bounding box center [227, 76] width 74 height 10
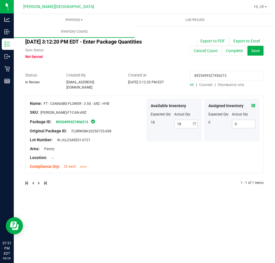
click at [230, 74] on input "8925499327456213" at bounding box center [227, 76] width 74 height 10
paste input "1384108742802214"
click at [251, 104] on icon at bounding box center [253, 106] width 4 height 4
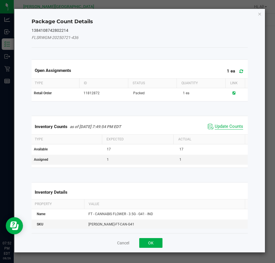
click at [228, 128] on span "Update Counts" at bounding box center [229, 127] width 28 height 6
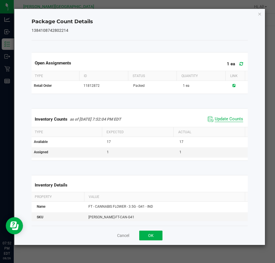
click at [229, 119] on span "Update Counts" at bounding box center [229, 119] width 28 height 6
click at [258, 14] on icon "Close" at bounding box center [260, 13] width 4 height 7
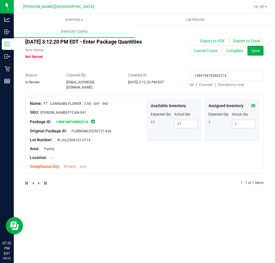
click at [207, 75] on input "1384108742802214" at bounding box center [227, 76] width 74 height 10
paste input "2579683261859112"
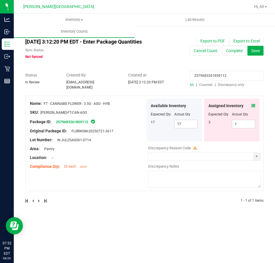
type input "2579683261859112"
click at [253, 104] on icon at bounding box center [253, 106] width 4 height 4
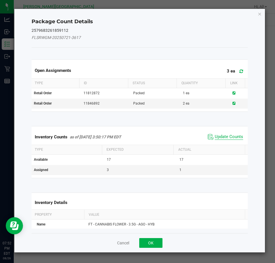
click at [229, 135] on span "Update Counts" at bounding box center [229, 137] width 28 height 6
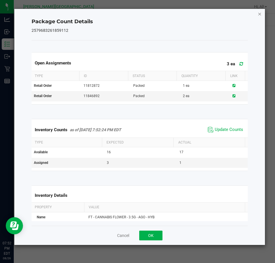
click at [258, 15] on icon "Close" at bounding box center [260, 13] width 4 height 7
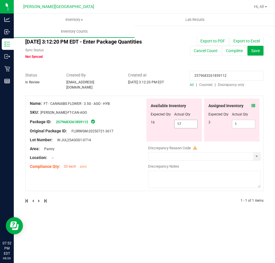
click at [184, 124] on span "17 17" at bounding box center [186, 124] width 24 height 9
click at [184, 124] on input "17" at bounding box center [185, 124] width 23 height 8
type input "16"
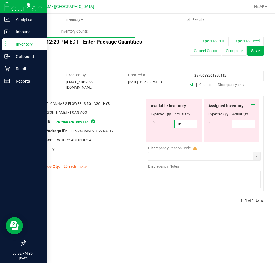
type input "16"
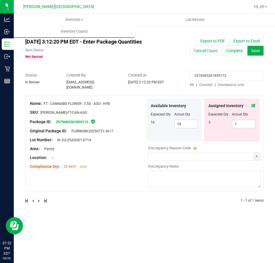
click at [251, 103] on div "Assigned Inventory" at bounding box center [231, 106] width 47 height 6
click at [255, 103] on div "Assigned Inventory Expected Qty Actual Qty 3 1 1" at bounding box center [231, 120] width 55 height 43
click at [252, 104] on icon at bounding box center [253, 106] width 4 height 4
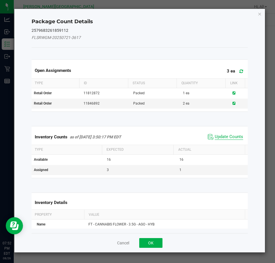
click at [228, 137] on span "Update Counts" at bounding box center [229, 137] width 28 height 6
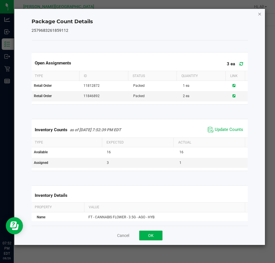
click at [259, 13] on icon "Close" at bounding box center [260, 13] width 4 height 7
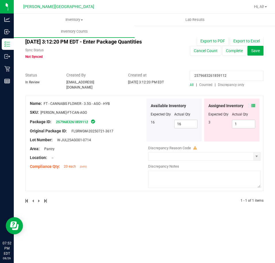
click at [198, 75] on input "2579683261859112" at bounding box center [227, 76] width 74 height 10
paste input "7131229685085980"
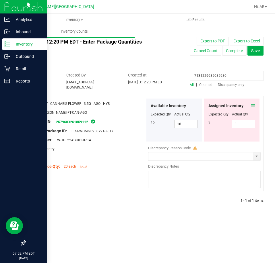
type input "7131229685085980"
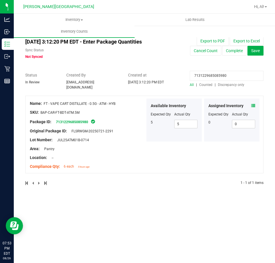
click at [253, 103] on span at bounding box center [253, 106] width 4 height 6
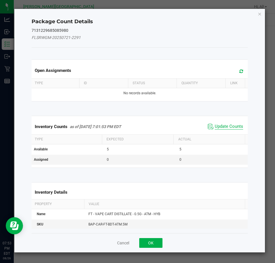
click at [227, 129] on span "Update Counts" at bounding box center [229, 127] width 28 height 6
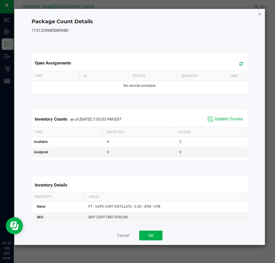
click at [258, 15] on icon "Close" at bounding box center [260, 13] width 4 height 7
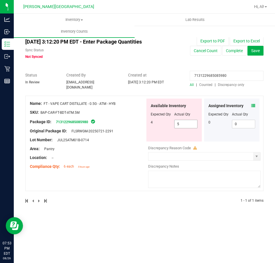
click at [189, 120] on span "5 5" at bounding box center [186, 124] width 24 height 9
click at [190, 120] on input "5" at bounding box center [185, 124] width 23 height 8
type input "4"
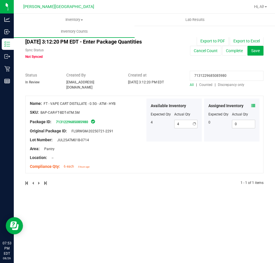
click at [201, 75] on input "7131229685085980" at bounding box center [227, 76] width 74 height 10
paste input "391703871448638"
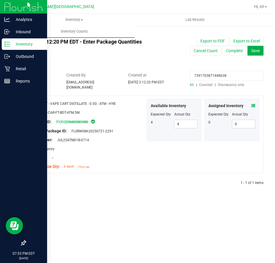
type input "7391703871448638"
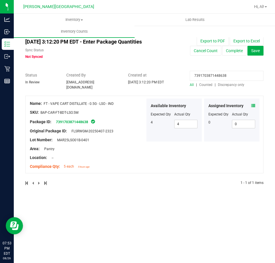
click at [255, 105] on icon at bounding box center [253, 106] width 4 height 4
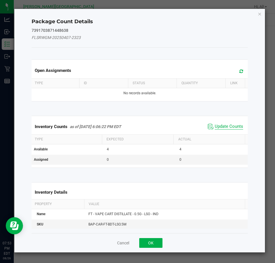
click at [230, 125] on span "Update Counts" at bounding box center [229, 127] width 28 height 6
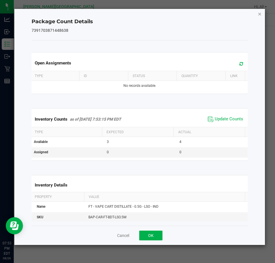
click at [260, 14] on icon "Close" at bounding box center [260, 13] width 4 height 7
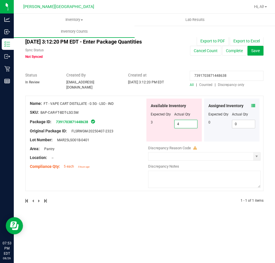
click at [185, 121] on span "4 4" at bounding box center [186, 124] width 24 height 9
click at [185, 121] on input "4" at bounding box center [185, 124] width 23 height 8
type input "3"
click at [208, 75] on input "7391703871448638" at bounding box center [227, 76] width 74 height 10
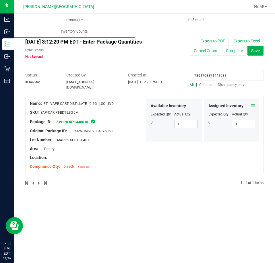
click at [208, 75] on input "7391703871448638" at bounding box center [227, 76] width 74 height 10
paste input "6897033871557619"
type input "6897033871557619"
click at [253, 104] on icon at bounding box center [253, 106] width 4 height 4
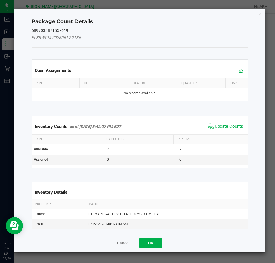
click at [225, 125] on span "Update Counts" at bounding box center [229, 127] width 28 height 6
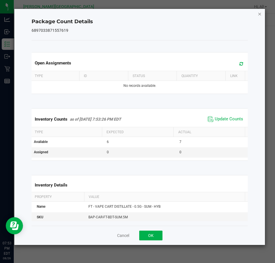
click at [259, 15] on icon "Close" at bounding box center [260, 13] width 4 height 7
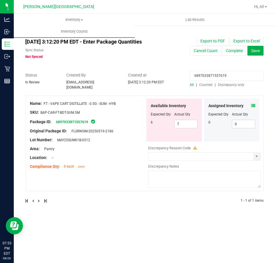
click at [198, 123] on div "Available Inventory Expected Qty Actual Qty 6 7 7" at bounding box center [173, 120] width 55 height 43
drag, startPoint x: 198, startPoint y: 123, endPoint x: 191, endPoint y: 125, distance: 7.4
click at [196, 123] on div "Available Inventory Expected Qty Actual Qty 6 7 7" at bounding box center [173, 120] width 55 height 43
click at [187, 125] on span "7 7" at bounding box center [186, 124] width 24 height 9
click at [187, 125] on input "7" at bounding box center [185, 124] width 23 height 8
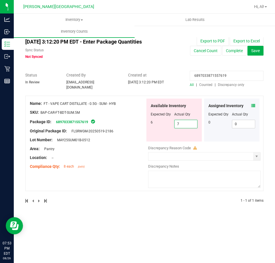
type input "6"
drag, startPoint x: 73, startPoint y: 255, endPoint x: 76, endPoint y: 255, distance: 3.2
click at [75, 255] on div "Inventory All packages All inventory Waste log Create inventory Lab Results Inv…" at bounding box center [144, 139] width 261 height 250
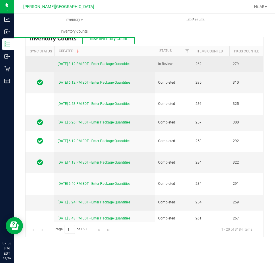
click at [66, 65] on link "[DATE] 3:12 PM EDT - Enter Package Quantities" at bounding box center [94, 64] width 73 height 4
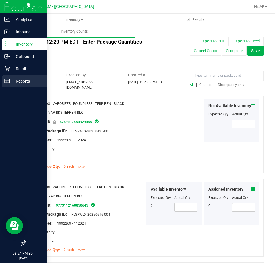
click at [7, 81] on icon at bounding box center [7, 81] width 6 height 6
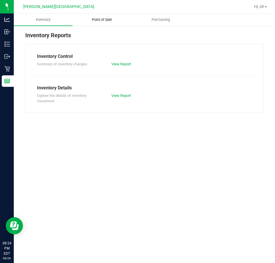
click at [103, 23] on uib-tab-heading "Point of Sale" at bounding box center [102, 19] width 58 height 11
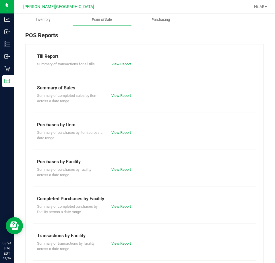
click at [118, 207] on link "View Report" at bounding box center [121, 206] width 20 height 4
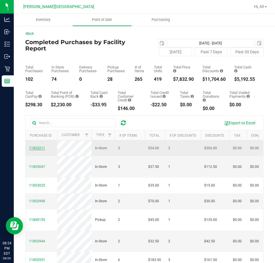
click at [41, 150] on span "11853211" at bounding box center [37, 148] width 16 height 4
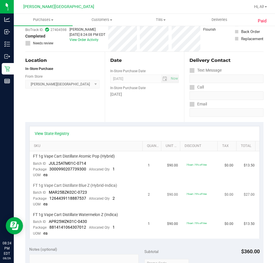
scroll to position [57, 0]
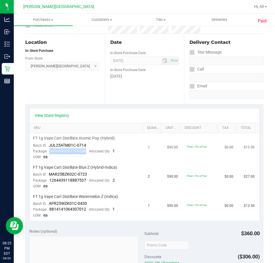
drag, startPoint x: 48, startPoint y: 151, endPoint x: 85, endPoint y: 152, distance: 37.0
click at [85, 152] on div "Package 3000990207739300 Allocated Qty 1" at bounding box center [74, 152] width 82 height 6
drag, startPoint x: 85, startPoint y: 152, endPoint x: 50, endPoint y: 151, distance: 35.6
click at [50, 151] on div "Package 3000990207739300 Allocated Qty 1" at bounding box center [74, 152] width 82 height 6
copy span "3000990207739300"
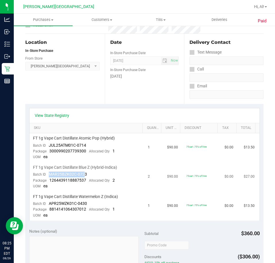
drag, startPoint x: 48, startPoint y: 176, endPoint x: 84, endPoint y: 175, distance: 35.9
click at [84, 175] on div "Batch ID MAR25BZK02C-0723" at bounding box center [60, 175] width 54 height 6
drag, startPoint x: 87, startPoint y: 180, endPoint x: 50, endPoint y: 181, distance: 37.9
click at [50, 181] on div "Package 1264439118887537 Allocated Qty 2" at bounding box center [74, 181] width 82 height 6
copy span "1264439118887537"
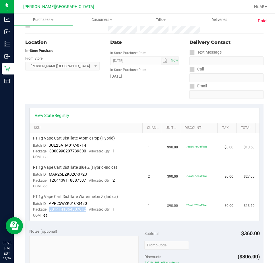
drag, startPoint x: 85, startPoint y: 208, endPoint x: 49, endPoint y: 212, distance: 35.4
click at [49, 212] on span "8814141064307012" at bounding box center [67, 209] width 37 height 5
copy span "8814141064307012"
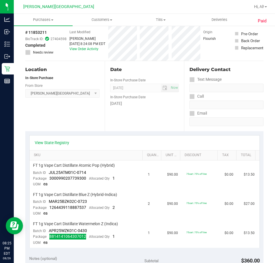
scroll to position [0, 0]
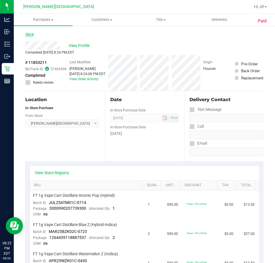
click at [31, 35] on link "Back" at bounding box center [29, 34] width 9 height 4
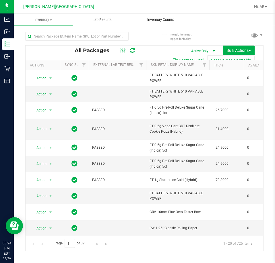
click at [165, 20] on span "Inventory Counts" at bounding box center [160, 19] width 42 height 5
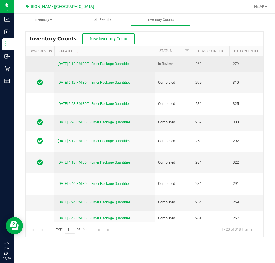
click at [107, 66] on link "[DATE] 3:12 PM EDT - Enter Package Quantities" at bounding box center [94, 64] width 73 height 4
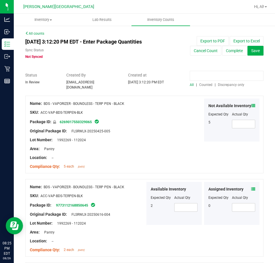
paste input "3000990207739300"
type input "3000990207739300"
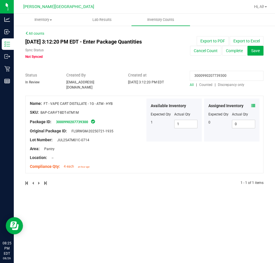
click at [253, 104] on icon at bounding box center [253, 106] width 4 height 4
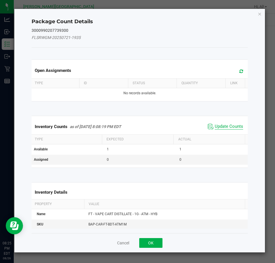
click at [234, 126] on span "Update Counts" at bounding box center [229, 127] width 28 height 6
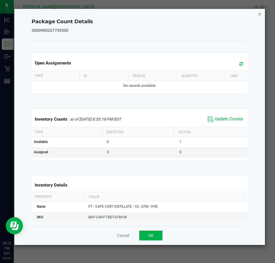
click at [259, 14] on icon "Close" at bounding box center [260, 13] width 4 height 7
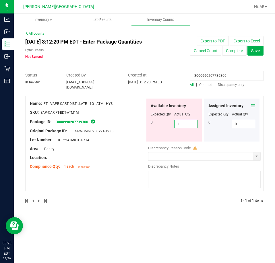
click at [186, 123] on span "1 1" at bounding box center [186, 124] width 24 height 9
click at [186, 123] on input "1" at bounding box center [185, 124] width 23 height 8
type input "0"
click at [203, 77] on input "3000990207739300" at bounding box center [227, 76] width 74 height 10
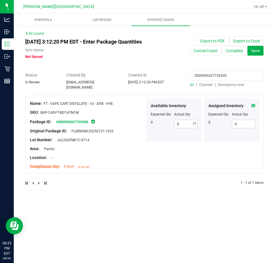
click at [203, 77] on input "3000990207739300" at bounding box center [227, 76] width 74 height 10
paste input "1264439118887537"
type input "1264439118887537"
click at [251, 104] on icon at bounding box center [253, 106] width 4 height 4
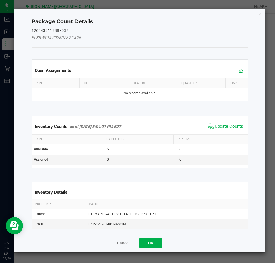
click at [234, 124] on span "Update Counts" at bounding box center [229, 127] width 28 height 6
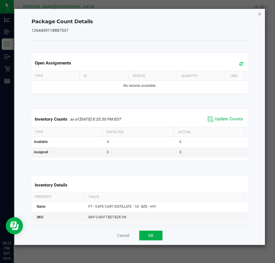
click at [260, 14] on icon "Close" at bounding box center [260, 13] width 4 height 7
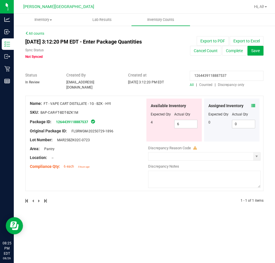
click at [200, 79] on input "1264439118887537" at bounding box center [227, 76] width 74 height 10
click at [181, 124] on span "6 6" at bounding box center [186, 124] width 24 height 9
click at [182, 124] on input "6" at bounding box center [185, 124] width 23 height 8
type input "4"
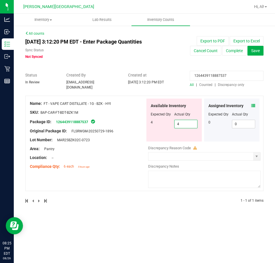
click at [216, 72] on input "1264439118887537" at bounding box center [227, 76] width 74 height 10
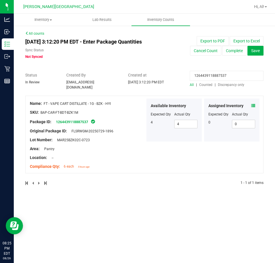
click at [216, 72] on input "1264439118887537" at bounding box center [227, 76] width 74 height 10
paste input "8814141064307012"
type input "8814141064307012"
click at [254, 104] on icon at bounding box center [253, 106] width 4 height 4
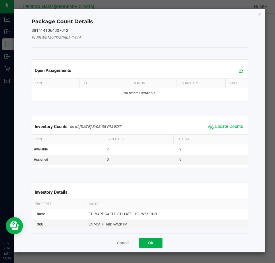
click at [221, 123] on span "Update Counts" at bounding box center [225, 126] width 38 height 9
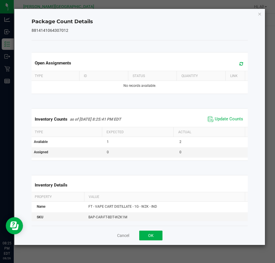
click at [259, 10] on div "Package Count Details 8814141064307012 Open Assignments Type ID Status Quantity…" at bounding box center [139, 127] width 251 height 236
click at [260, 10] on div "Package Count Details 8814141064307012 Open Assignments Type ID Status Quantity…" at bounding box center [139, 127] width 251 height 236
click at [259, 13] on icon "Close" at bounding box center [260, 13] width 4 height 7
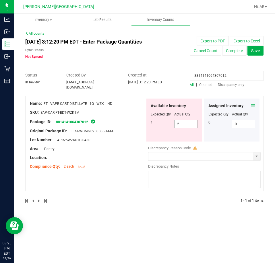
click at [184, 120] on span "2 2" at bounding box center [186, 124] width 24 height 9
click at [184, 120] on input "2" at bounding box center [185, 124] width 23 height 8
type input "1"
click at [243, 69] on div at bounding box center [144, 70] width 238 height 6
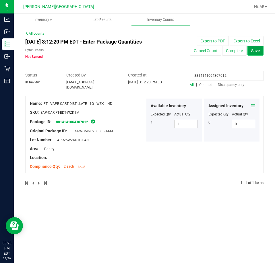
click at [254, 50] on span "Save" at bounding box center [255, 50] width 9 height 5
